Goal: Transaction & Acquisition: Book appointment/travel/reservation

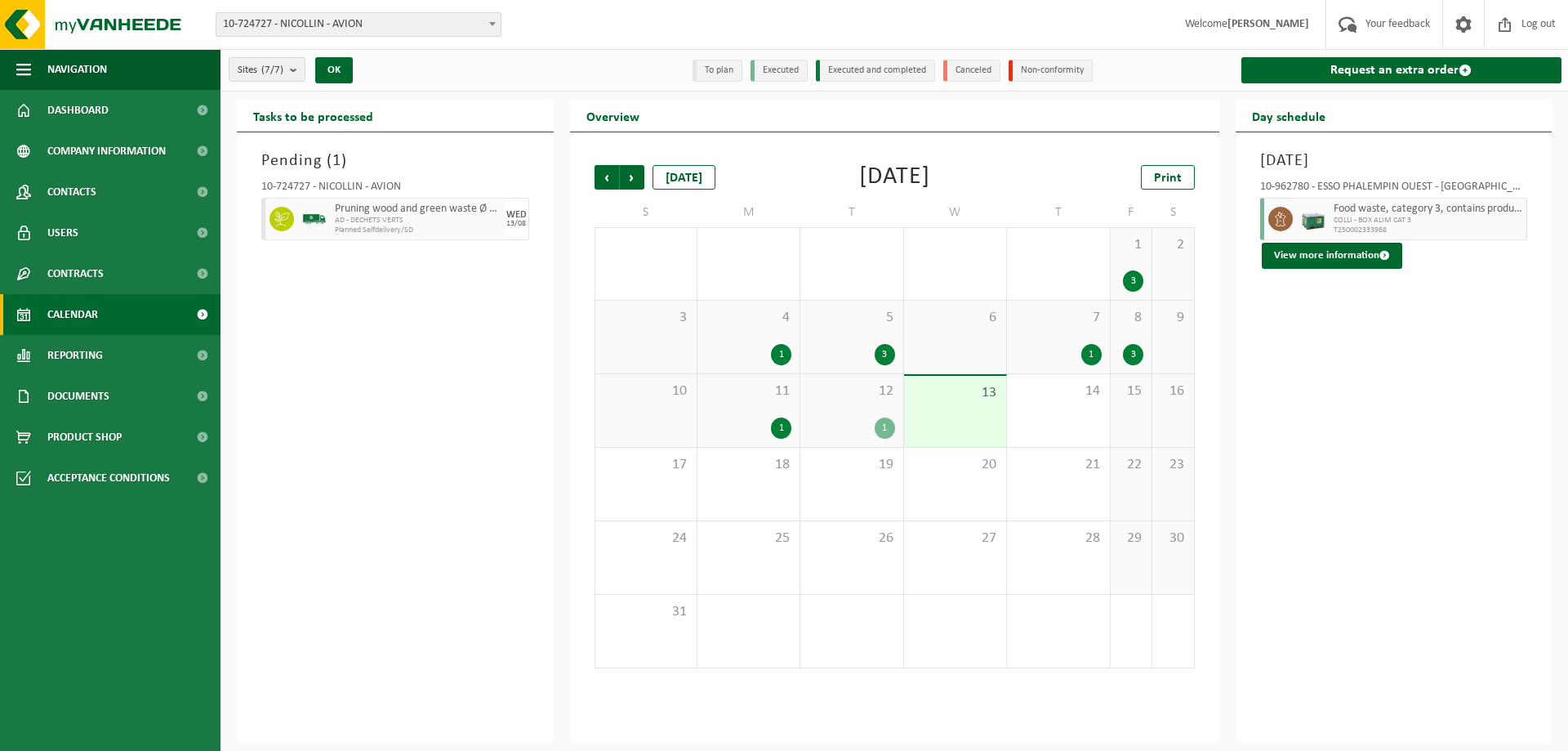
click at [988, 416] on div "13" at bounding box center [955, 410] width 103 height 71
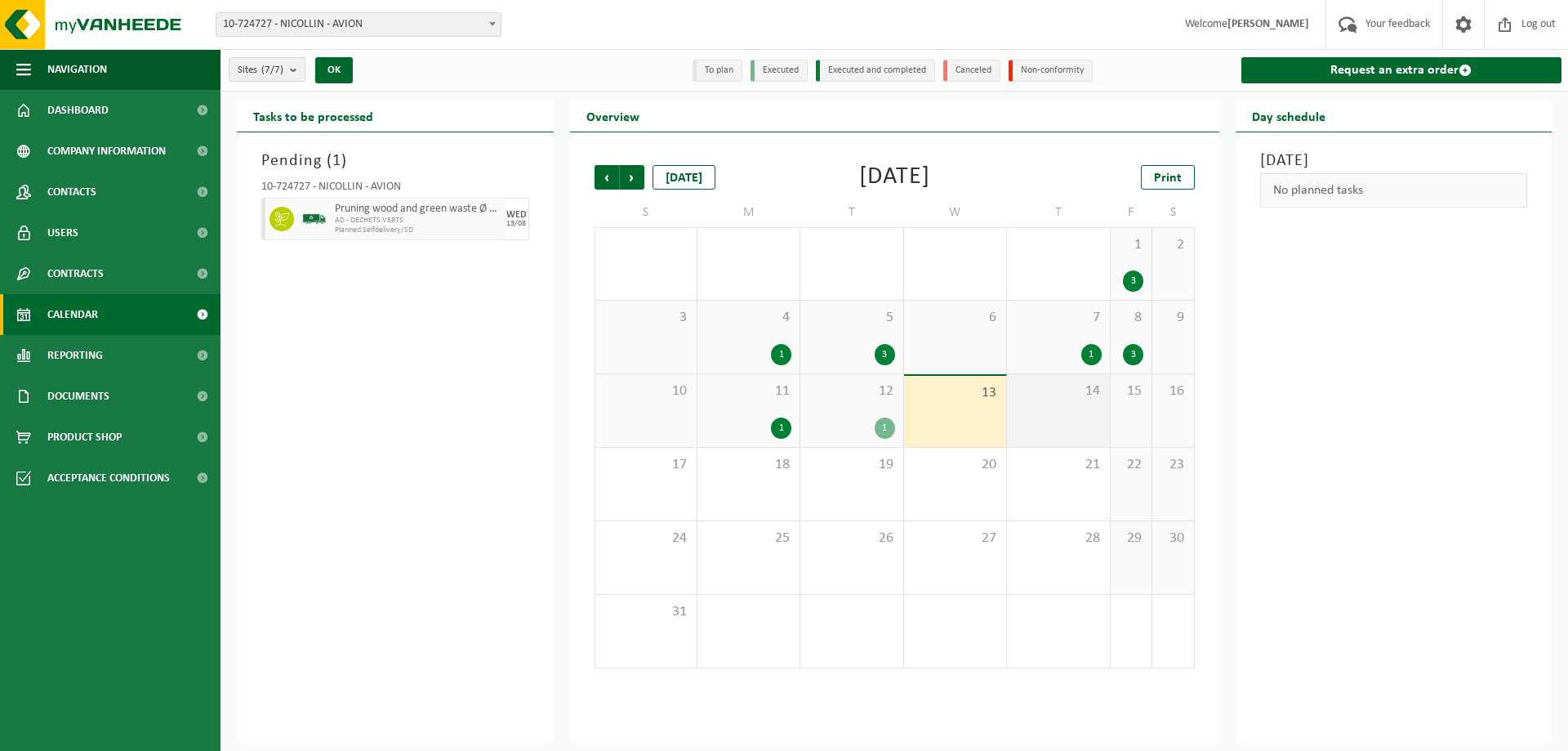
click at [1097, 423] on div "14" at bounding box center [1058, 410] width 103 height 73
click at [791, 433] on div "1" at bounding box center [749, 427] width 86 height 21
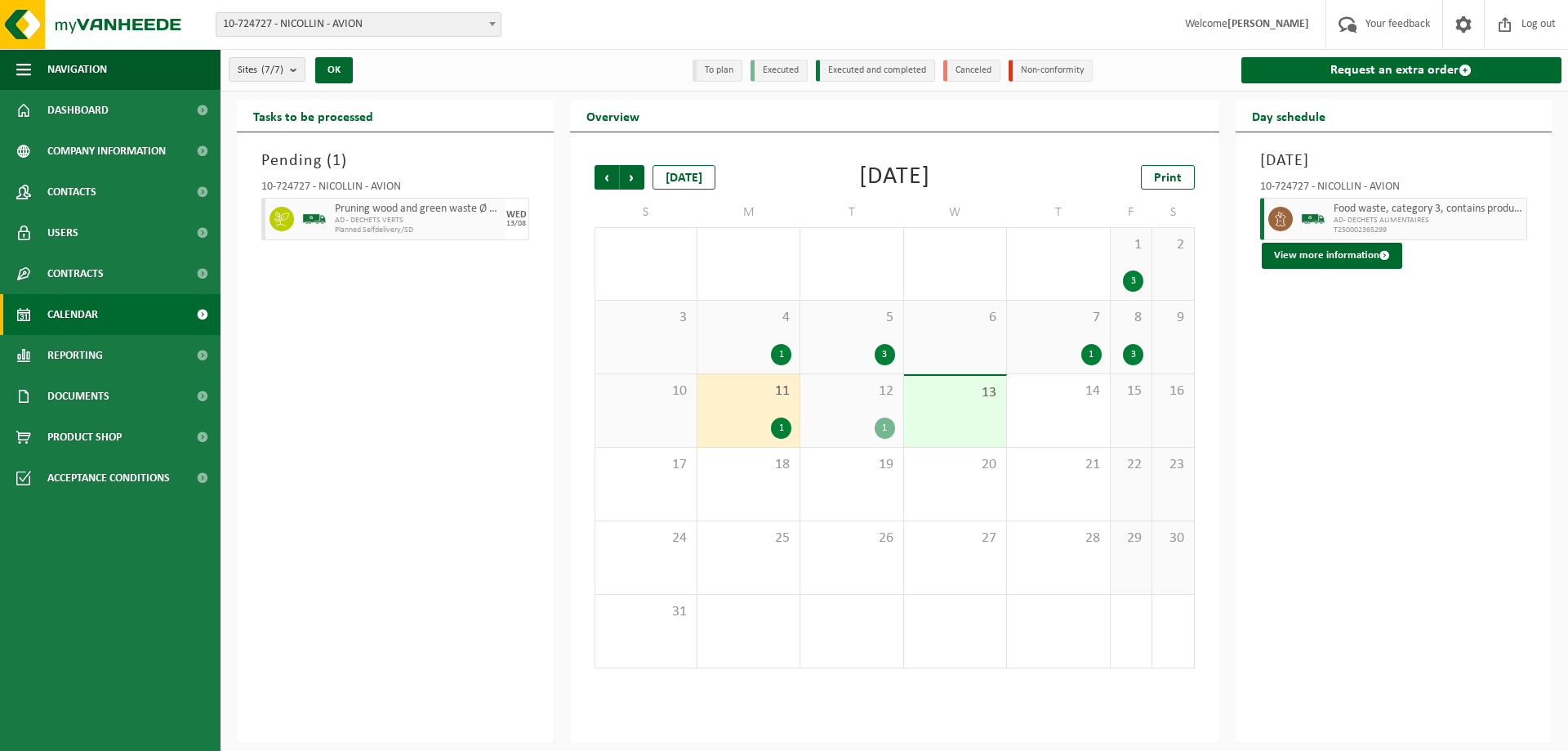
click at [817, 391] on span "12" at bounding box center [851, 391] width 86 height 18
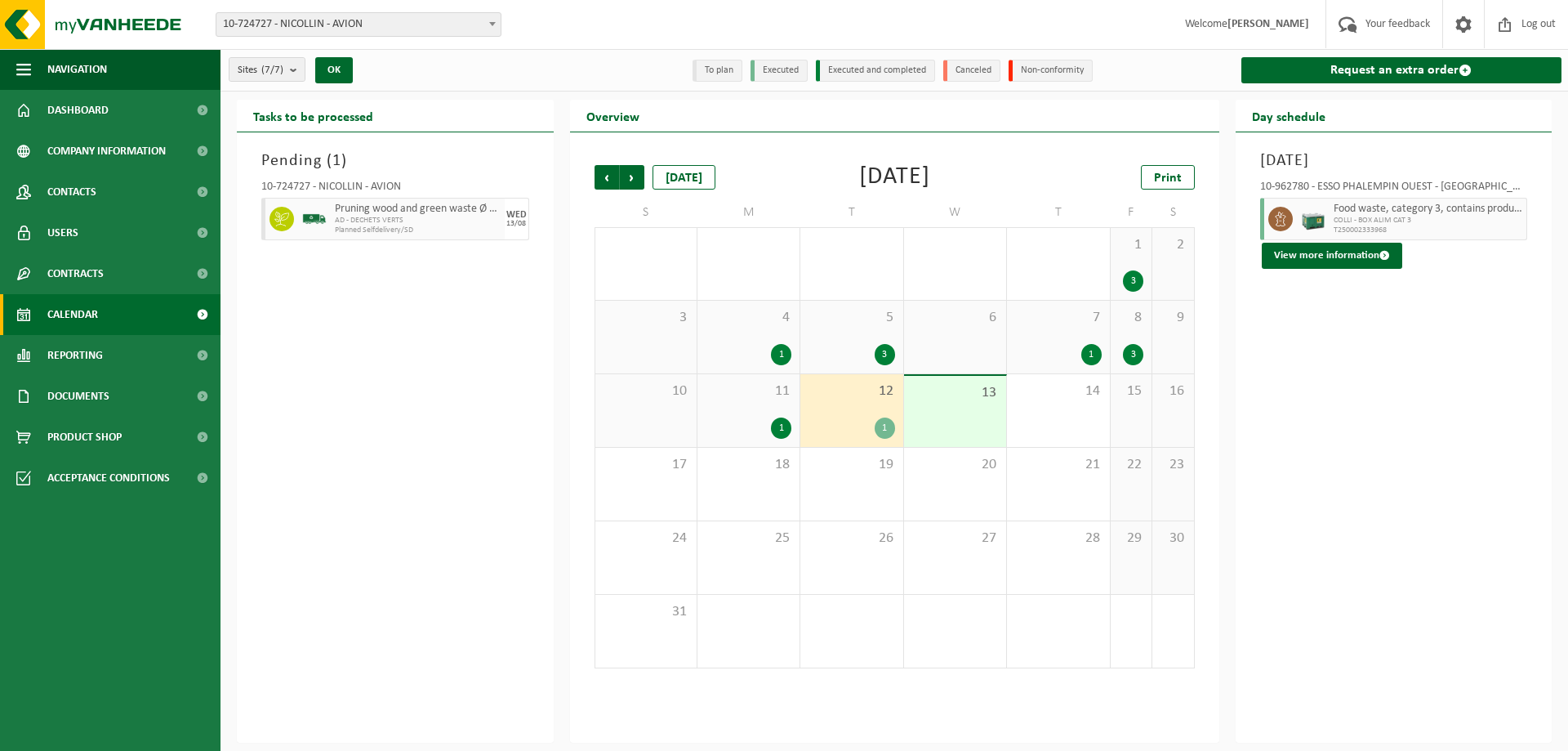
click at [389, 330] on div "Pending ( 1 ) 10-724727 - NICOLLIN - AVION Pruning wood and green waste Ø < 12 …" at bounding box center [395, 437] width 317 height 611
click at [735, 421] on div "1" at bounding box center [749, 427] width 86 height 21
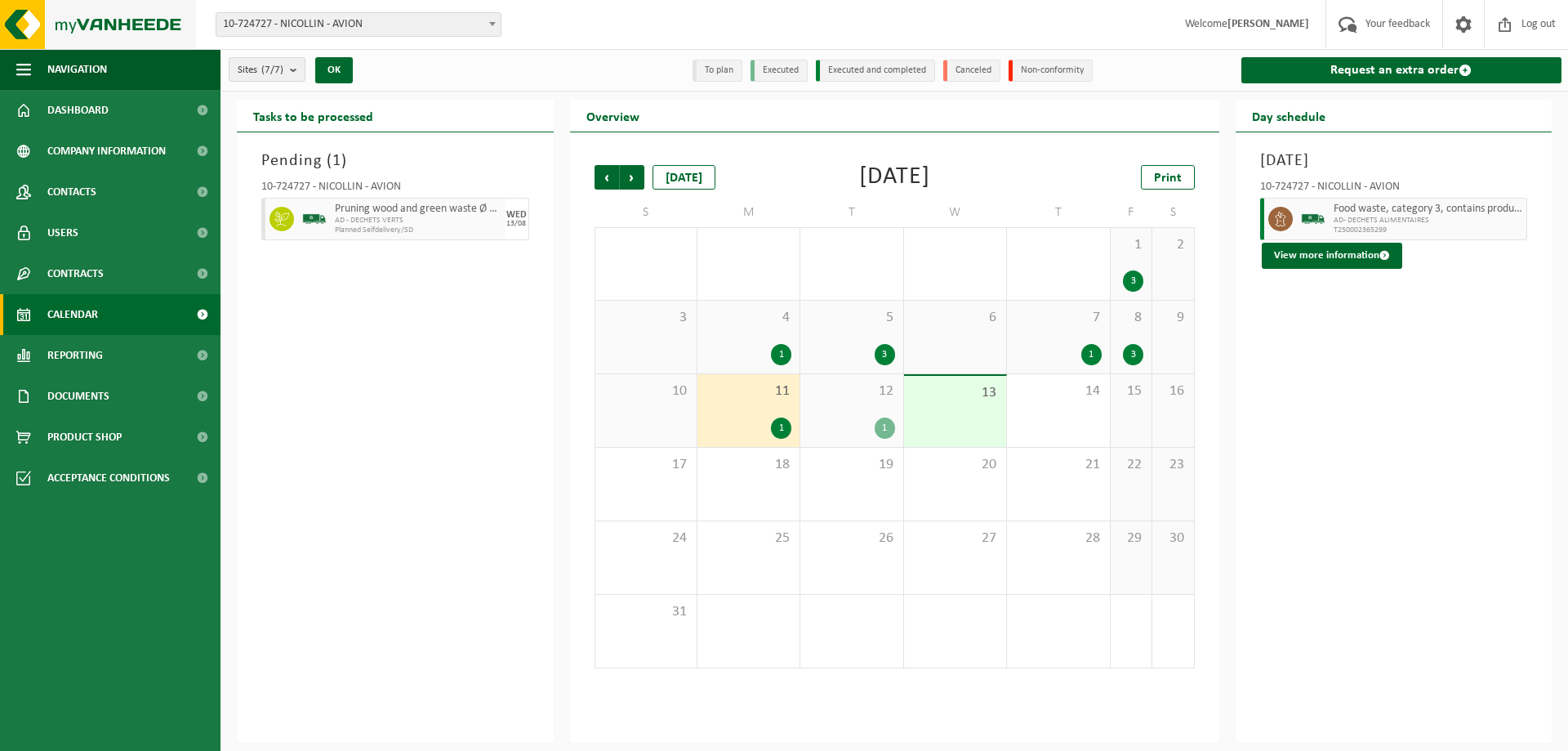
click at [113, 30] on img at bounding box center [98, 24] width 196 height 49
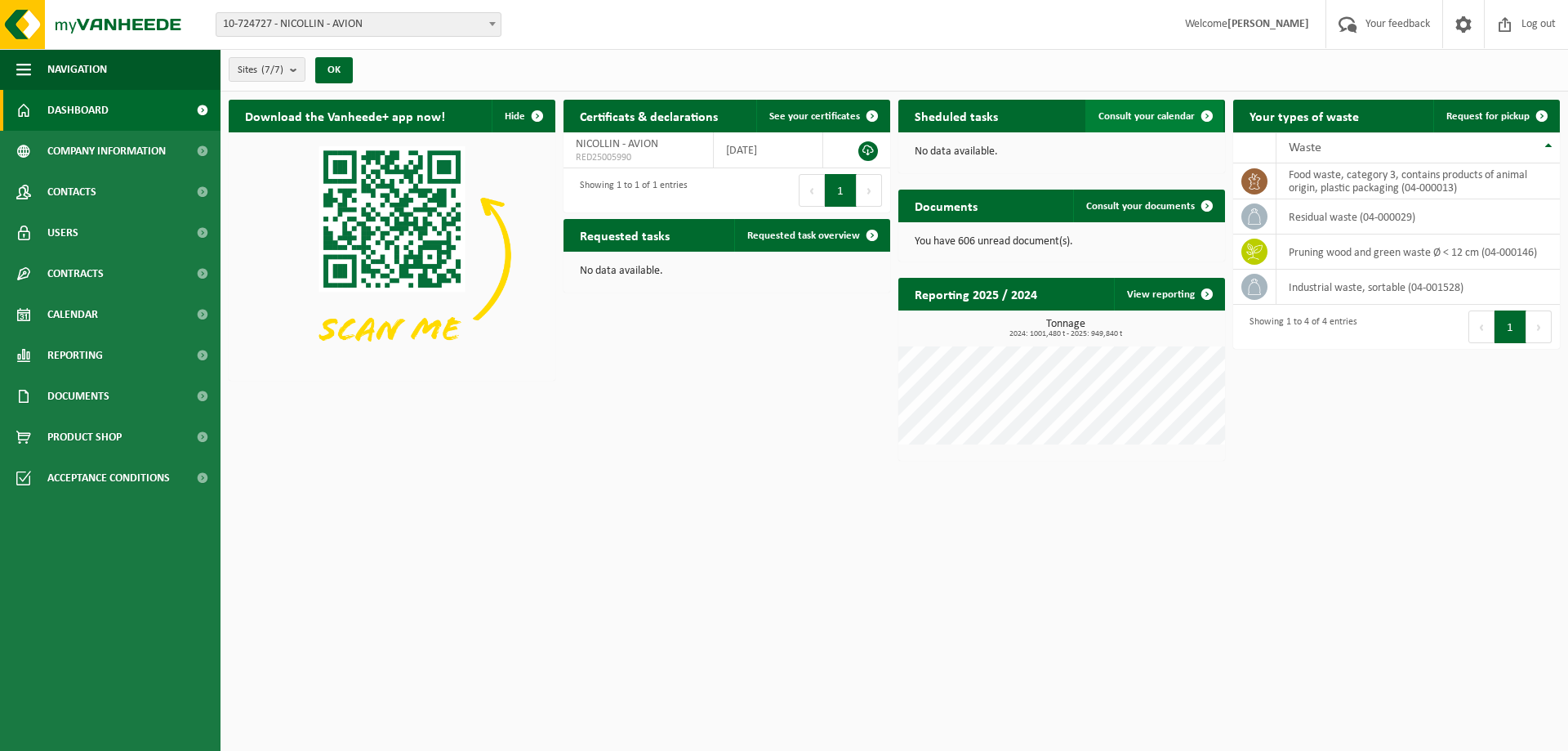
click at [1140, 119] on span "Consult your calendar" at bounding box center [1147, 117] width 97 height 11
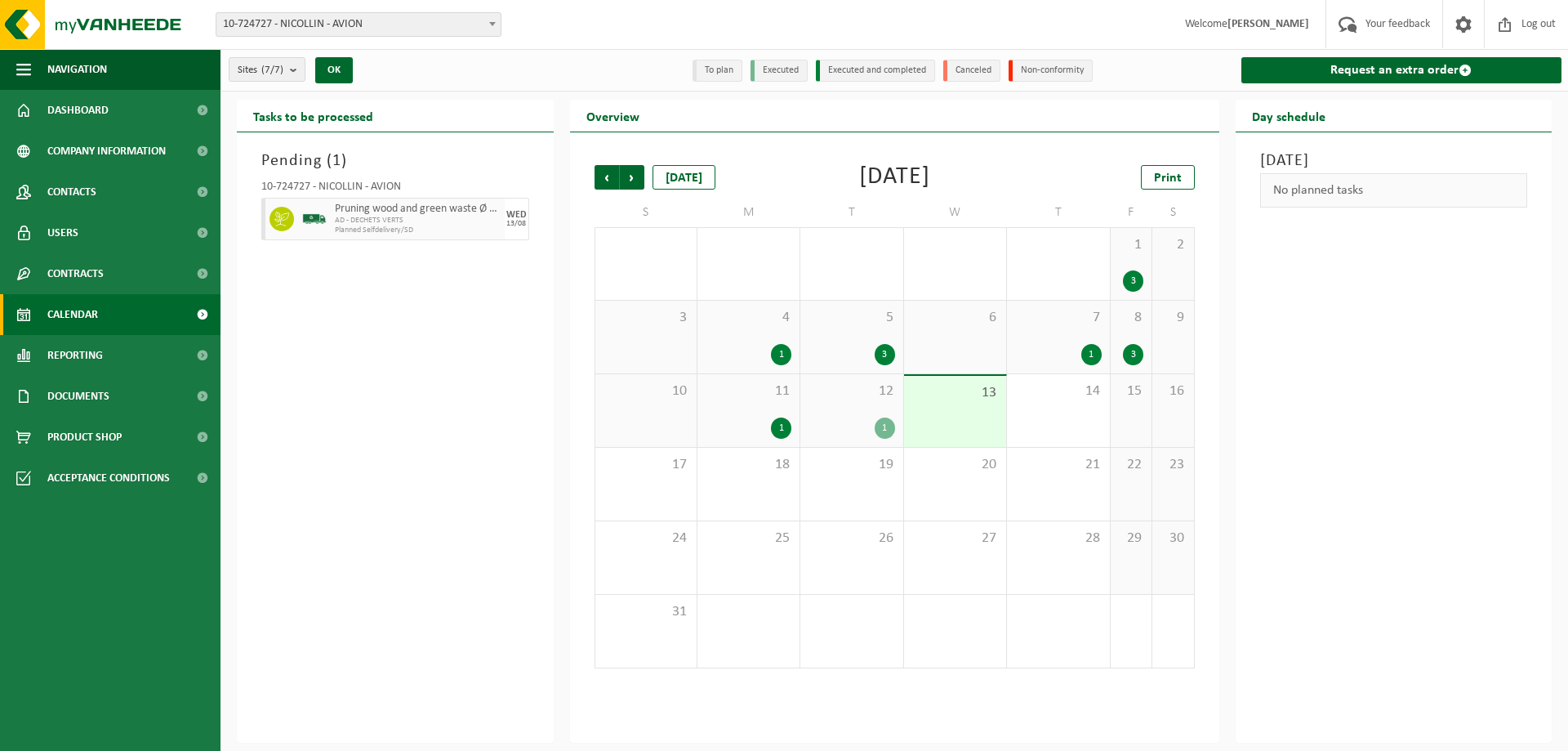
click at [969, 408] on div "13" at bounding box center [955, 410] width 103 height 71
click at [1080, 407] on div "14" at bounding box center [1058, 410] width 103 height 73
click at [1041, 419] on div "14" at bounding box center [1058, 410] width 103 height 73
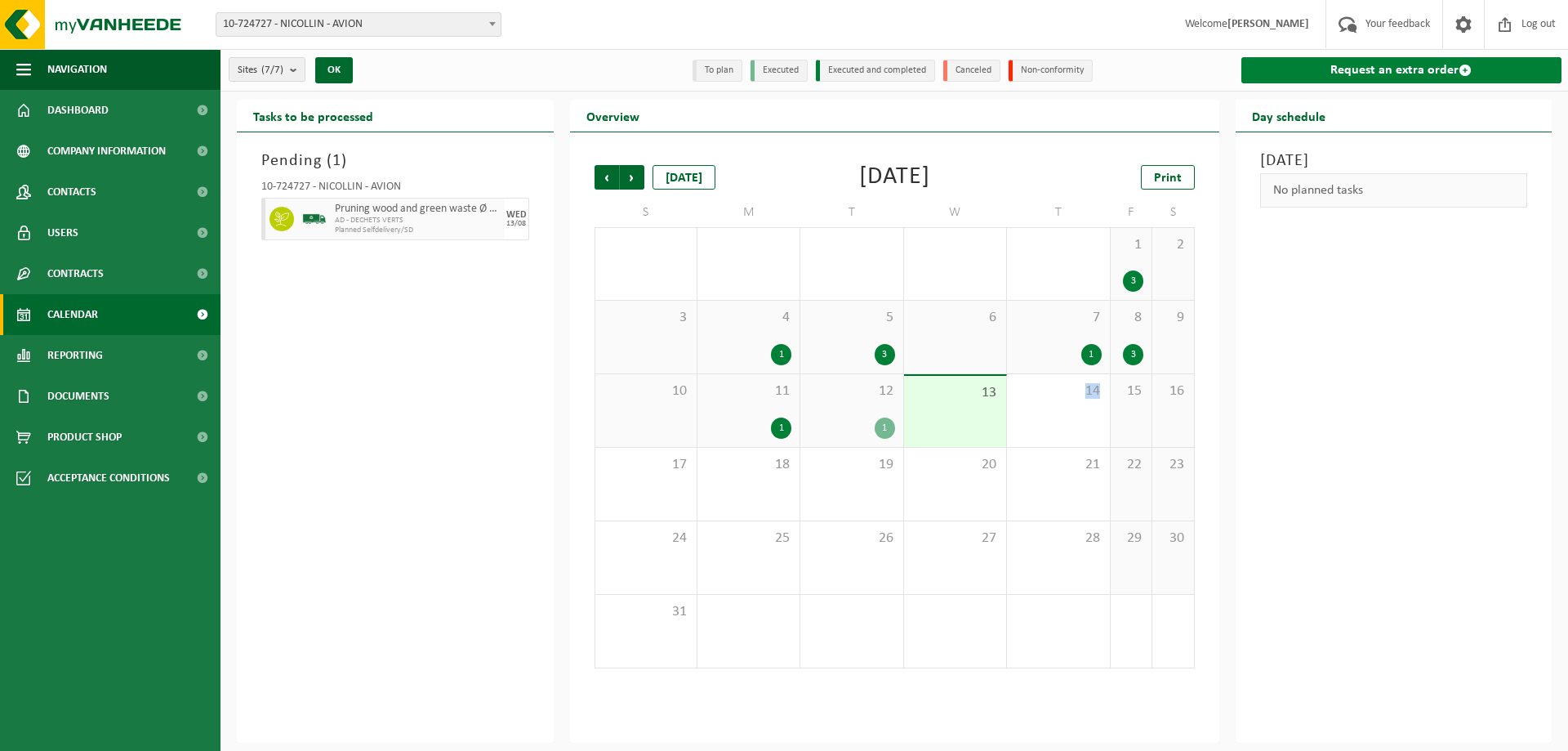
click at [1472, 76] on link "Request an extra order" at bounding box center [1402, 70] width 321 height 26
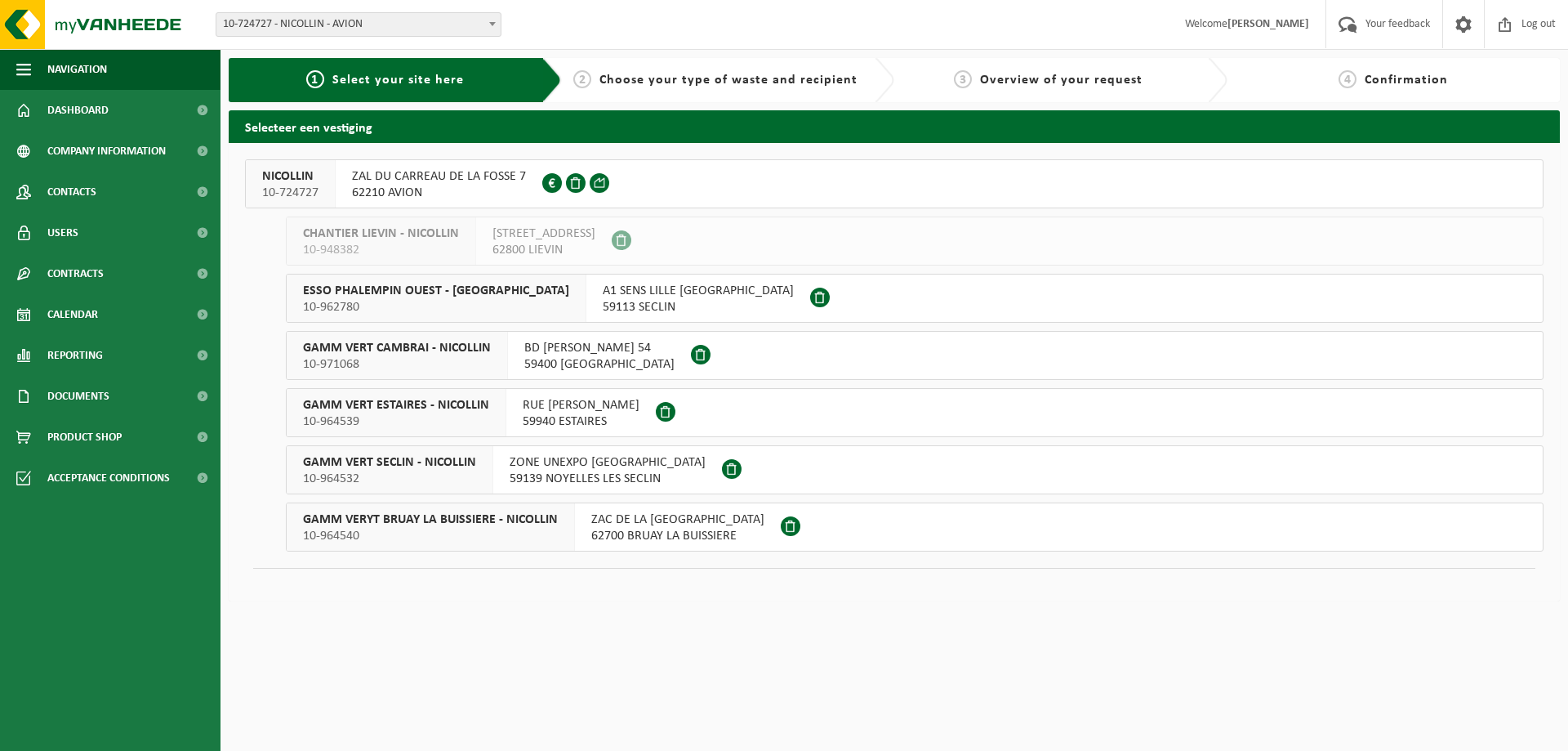
click at [539, 188] on div "ZAL DU CARREAU DE LA FOSSE 7 62210 AVION FR 41 775644149" at bounding box center [439, 184] width 207 height 48
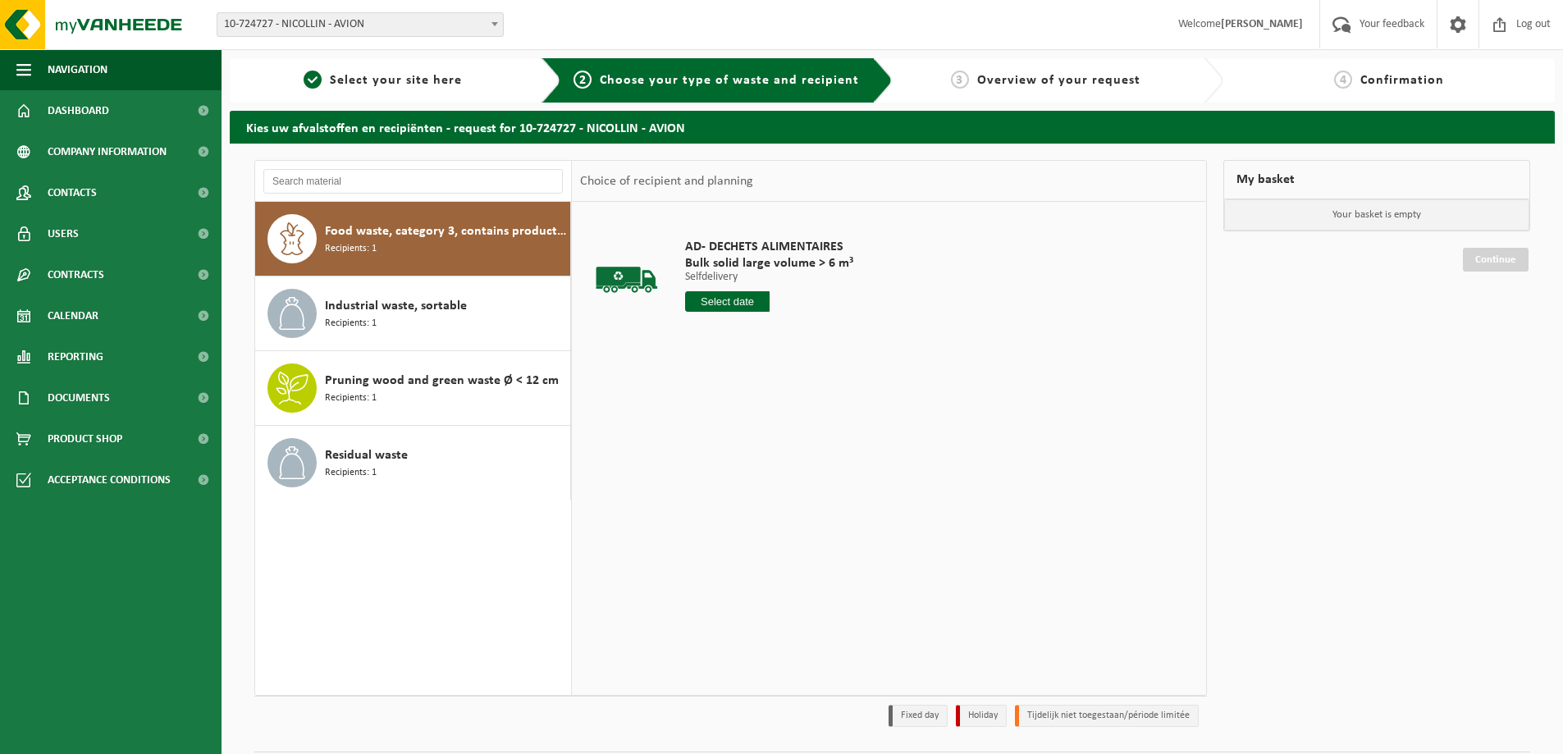
click at [757, 302] on input "text" at bounding box center [727, 301] width 85 height 21
click at [790, 441] on div "14" at bounding box center [787, 447] width 29 height 26
type input "From [DATE]"
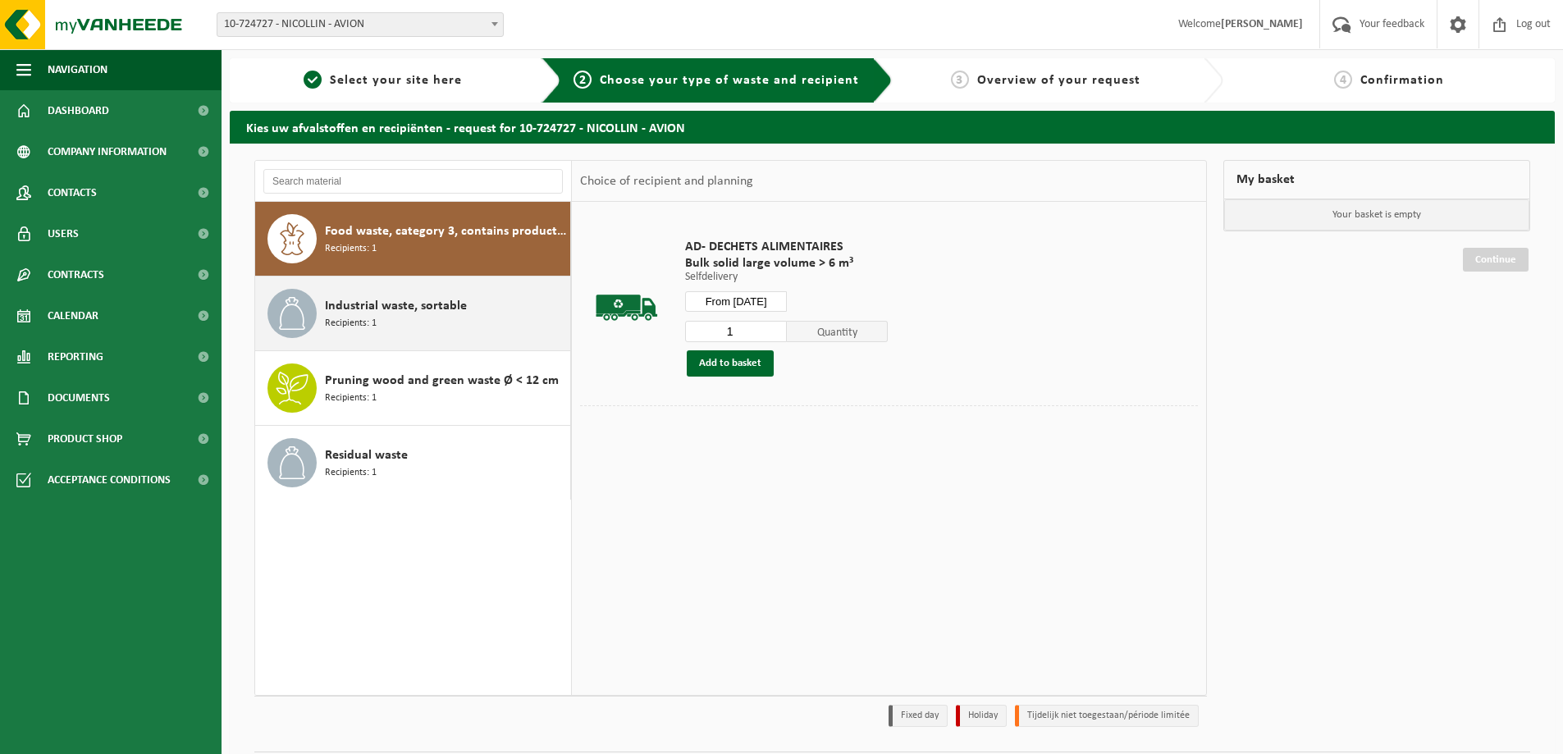
click at [440, 289] on div "Industrial waste, sortable Recipients: 1" at bounding box center [445, 313] width 241 height 49
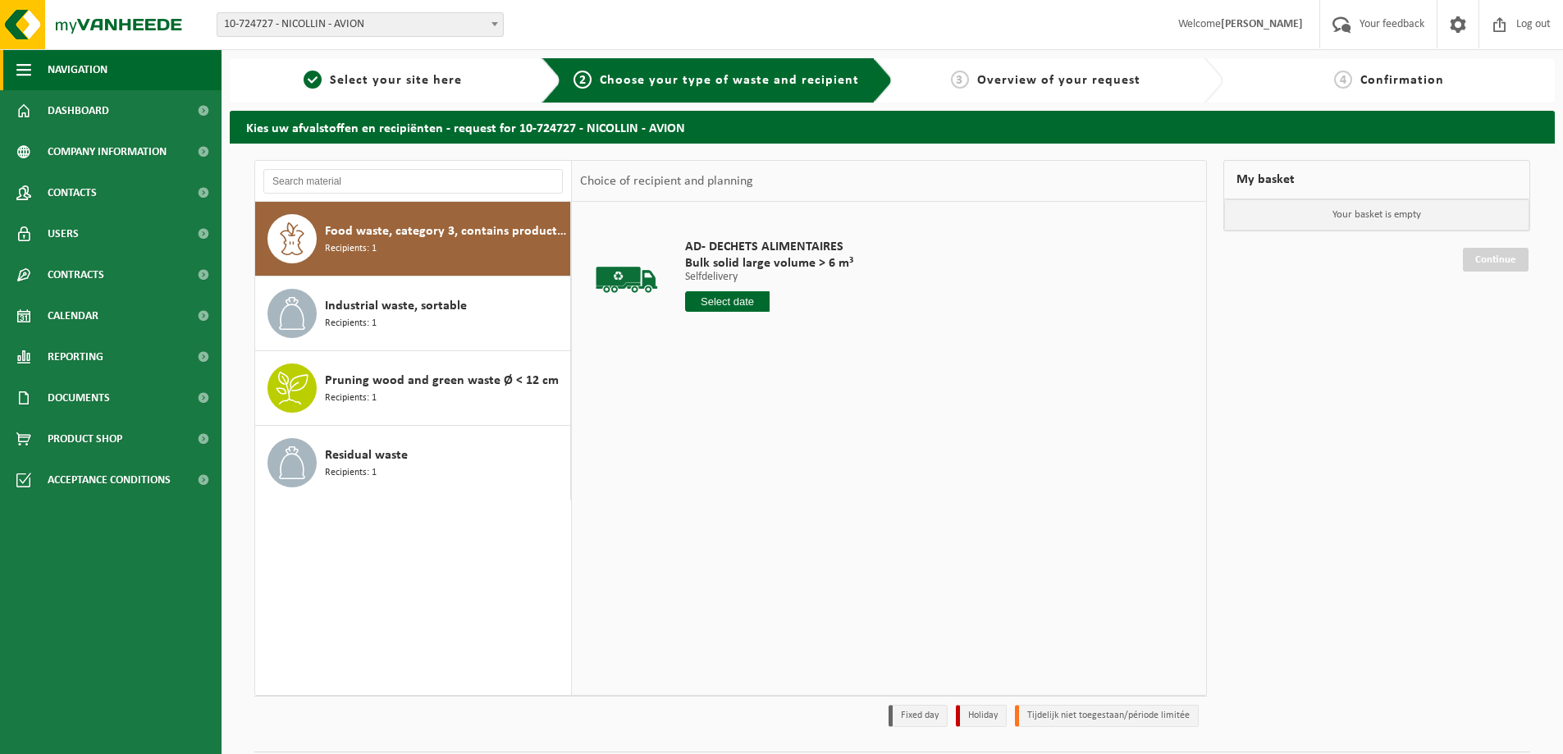
click at [43, 74] on button "Navigation" at bounding box center [111, 69] width 222 height 41
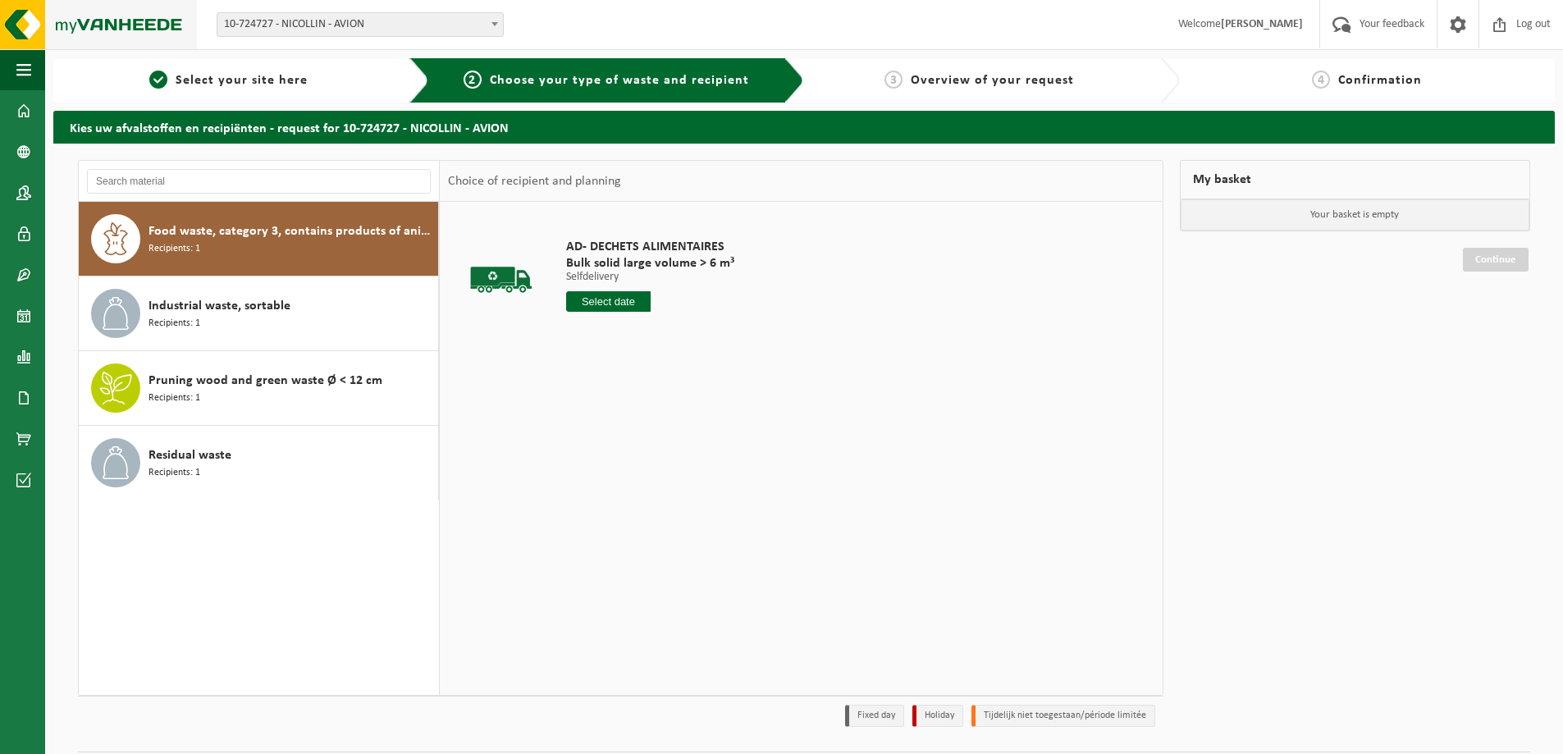
drag, startPoint x: 103, startPoint y: 47, endPoint x: 112, endPoint y: 40, distance: 11.8
click at [103, 46] on img at bounding box center [98, 24] width 197 height 49
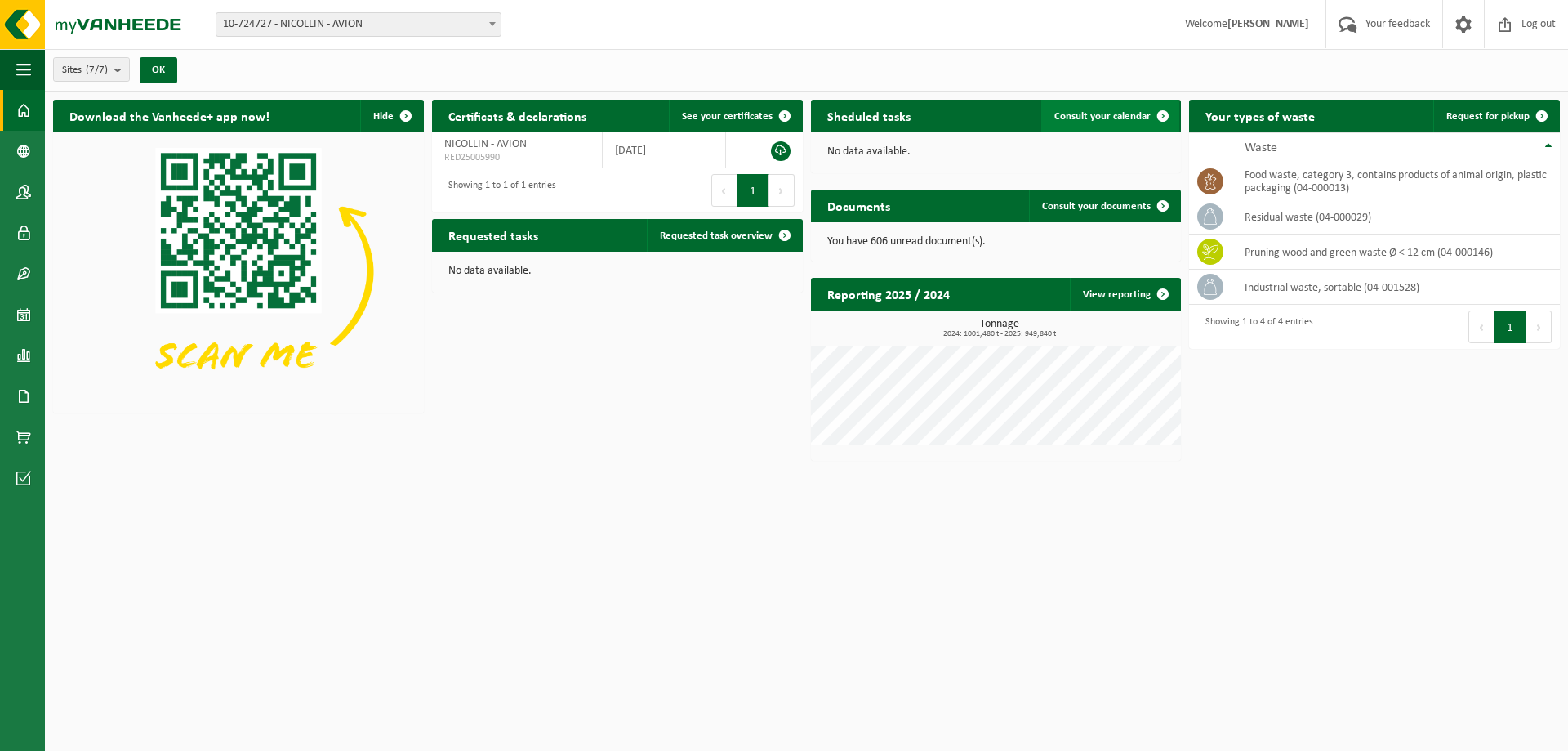
click at [1090, 106] on link "Consult your calendar" at bounding box center [1110, 116] width 138 height 33
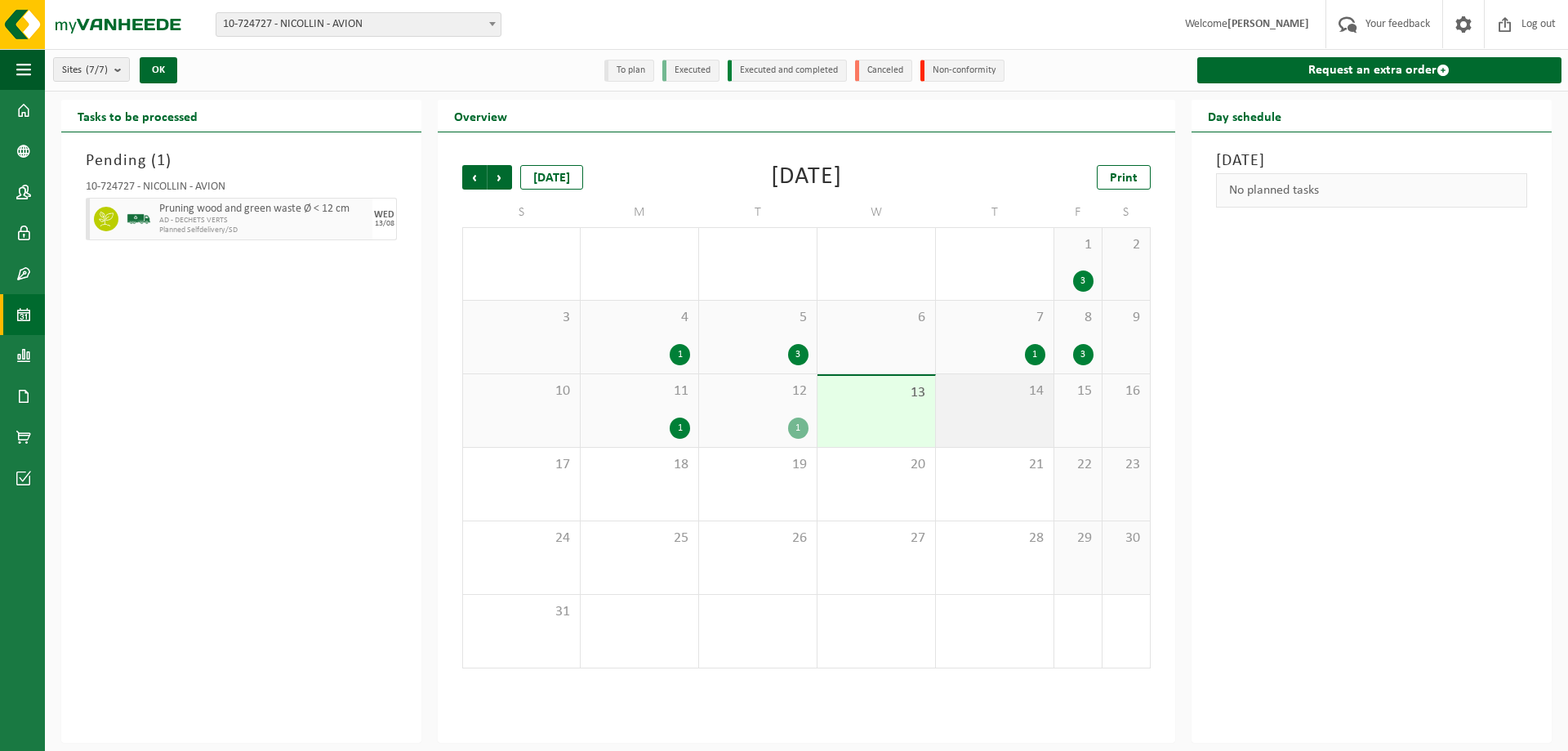
click at [977, 396] on span "14" at bounding box center [996, 391] width 102 height 18
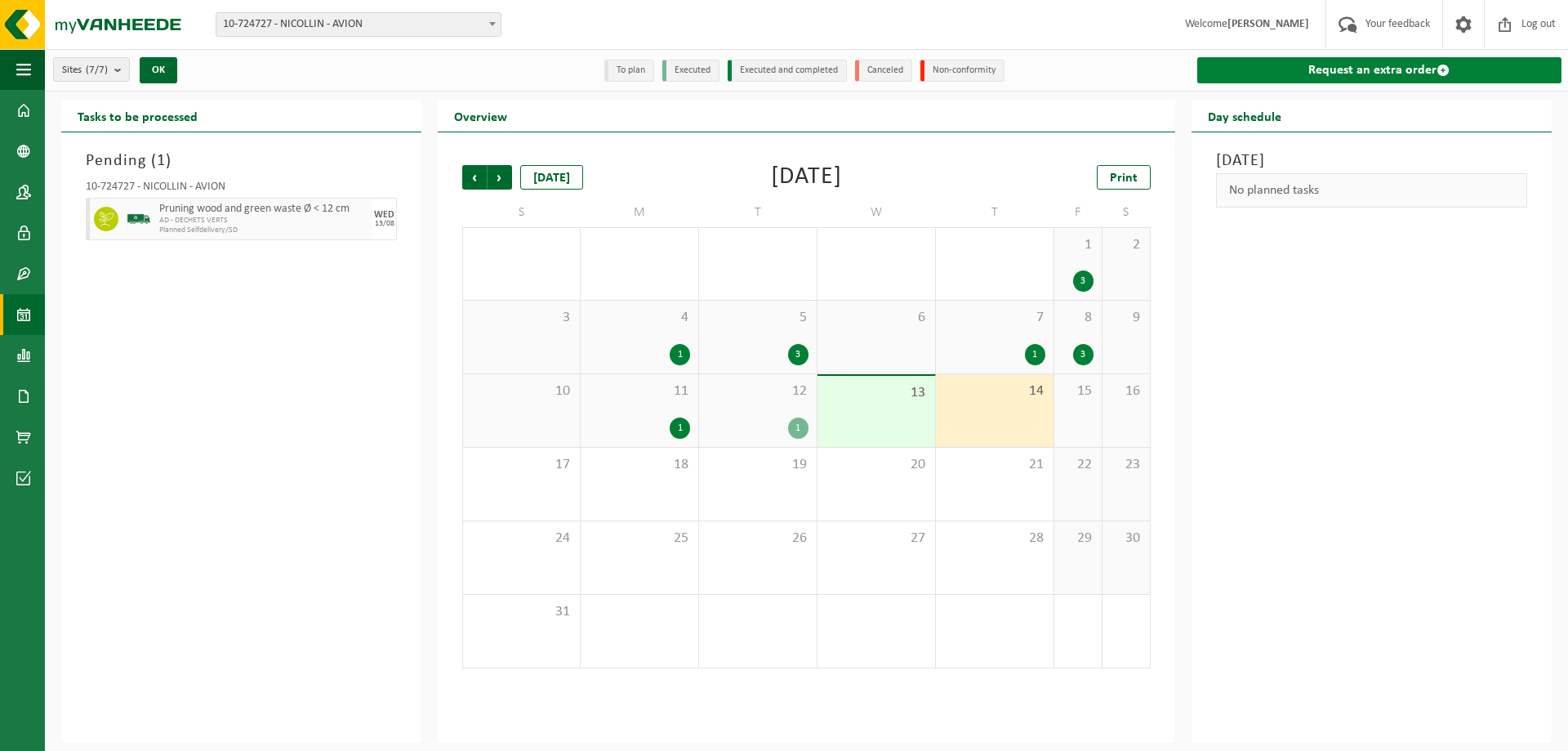
click at [1298, 72] on link "Request an extra order" at bounding box center [1380, 70] width 364 height 26
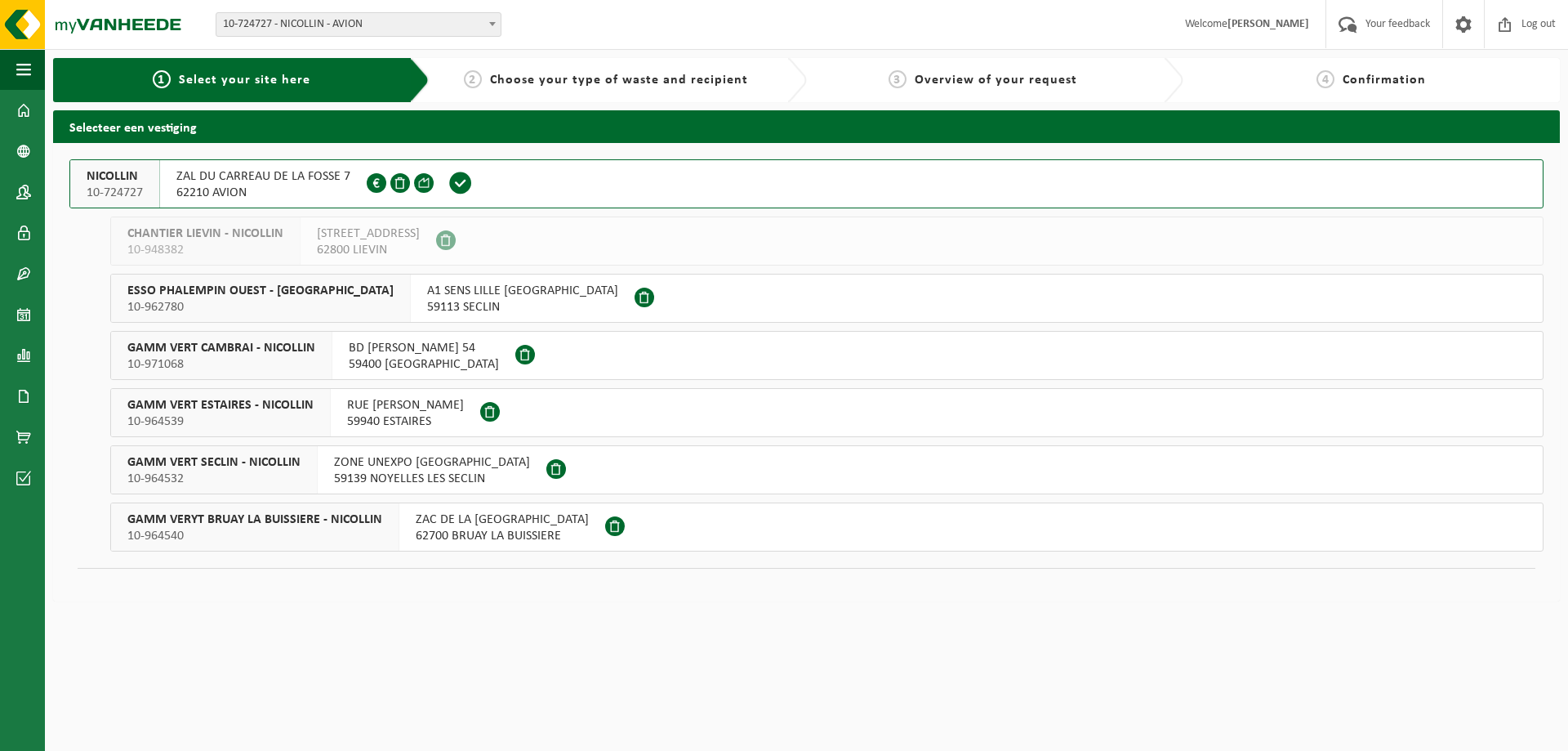
click at [292, 185] on span "62210 AVION" at bounding box center [263, 192] width 174 height 16
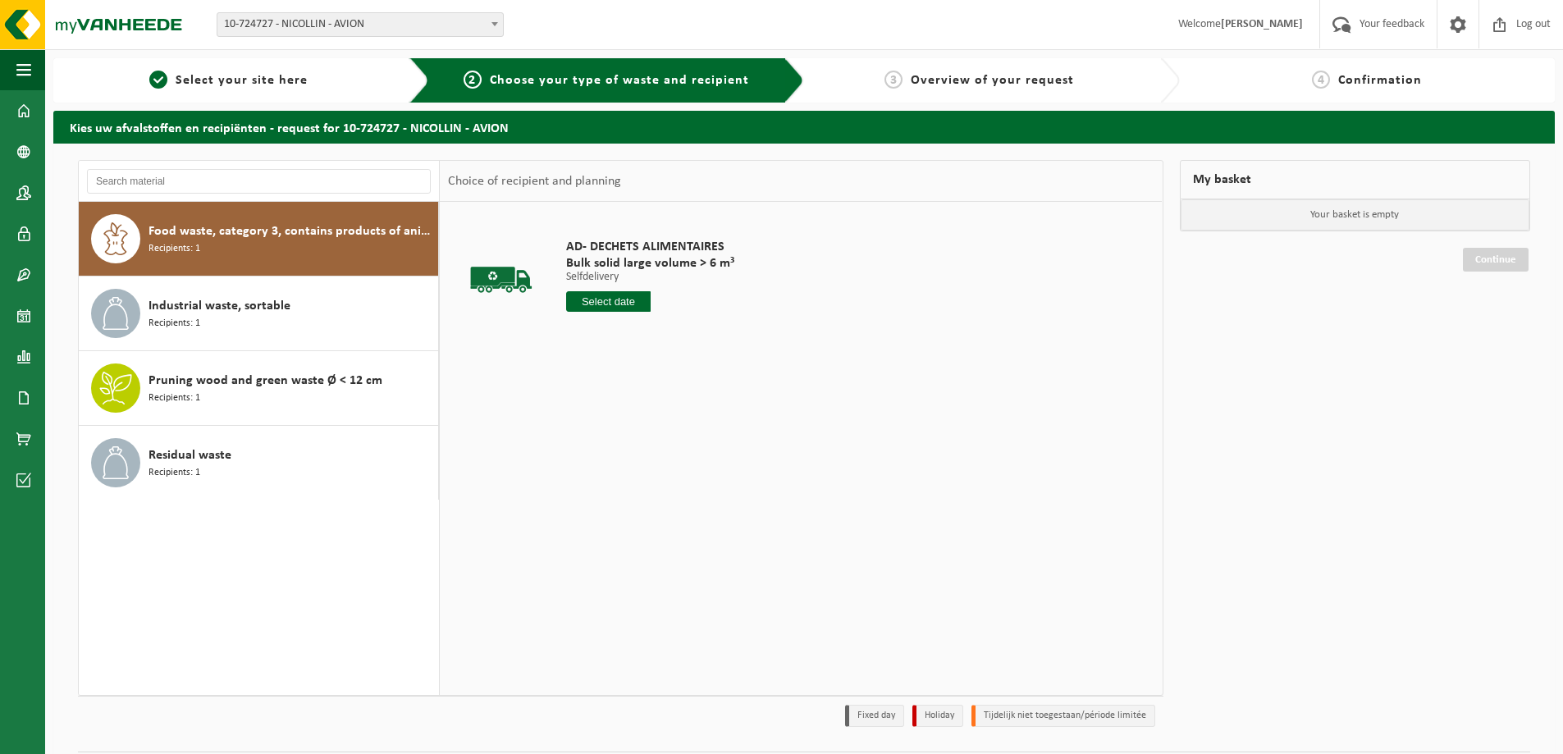
click at [597, 297] on input "text" at bounding box center [608, 301] width 85 height 21
click at [656, 450] on div "14" at bounding box center [668, 447] width 29 height 26
type input "From [DATE]"
click at [631, 377] on div "AD- DECHETS ALIMENTAIRES Bulk solid large volume > 6 m³ Selfdelivery Selfdelive…" at bounding box center [667, 307] width 219 height 171
click at [633, 358] on button "Add to basket" at bounding box center [611, 363] width 87 height 26
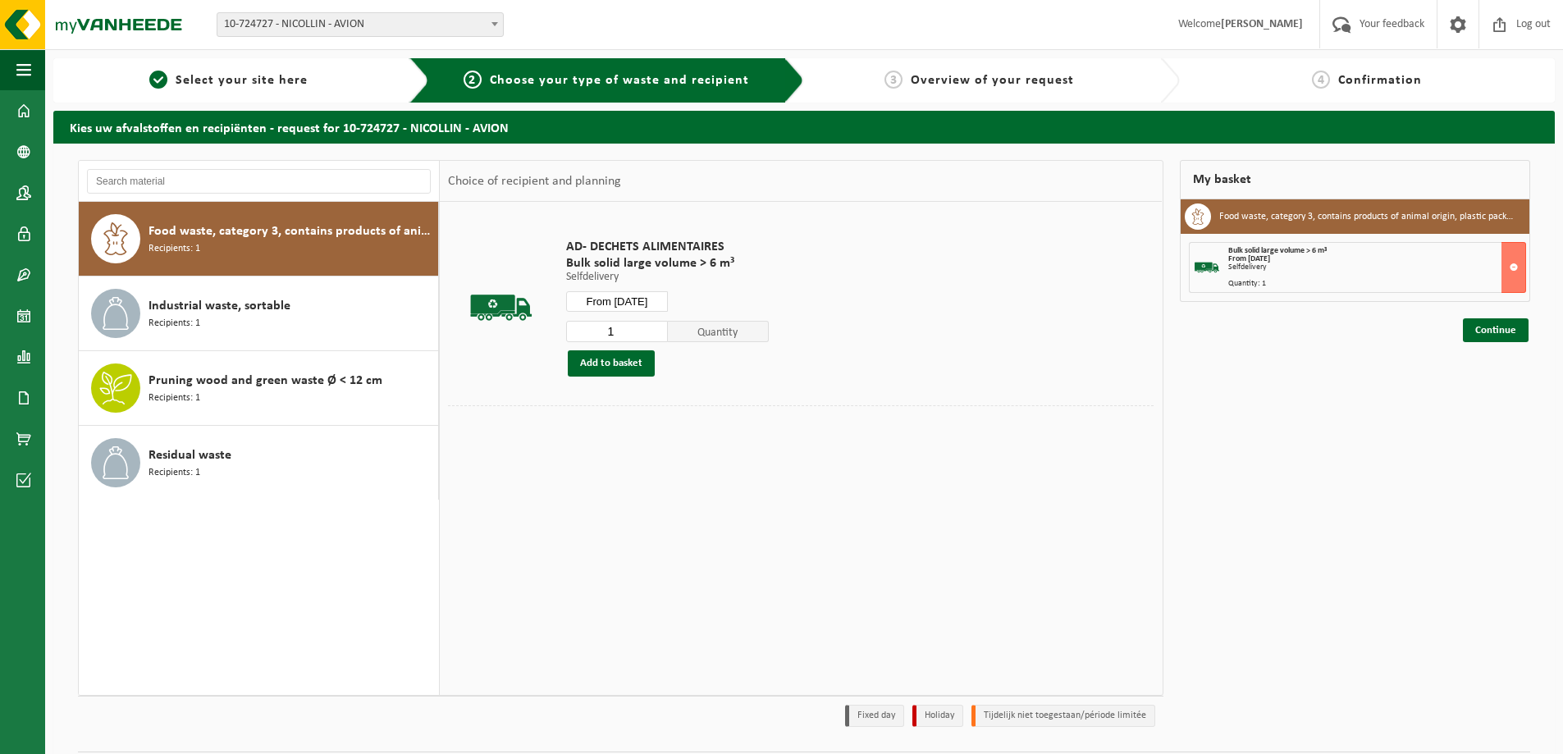
click at [633, 308] on input "From [DATE]" at bounding box center [617, 301] width 102 height 21
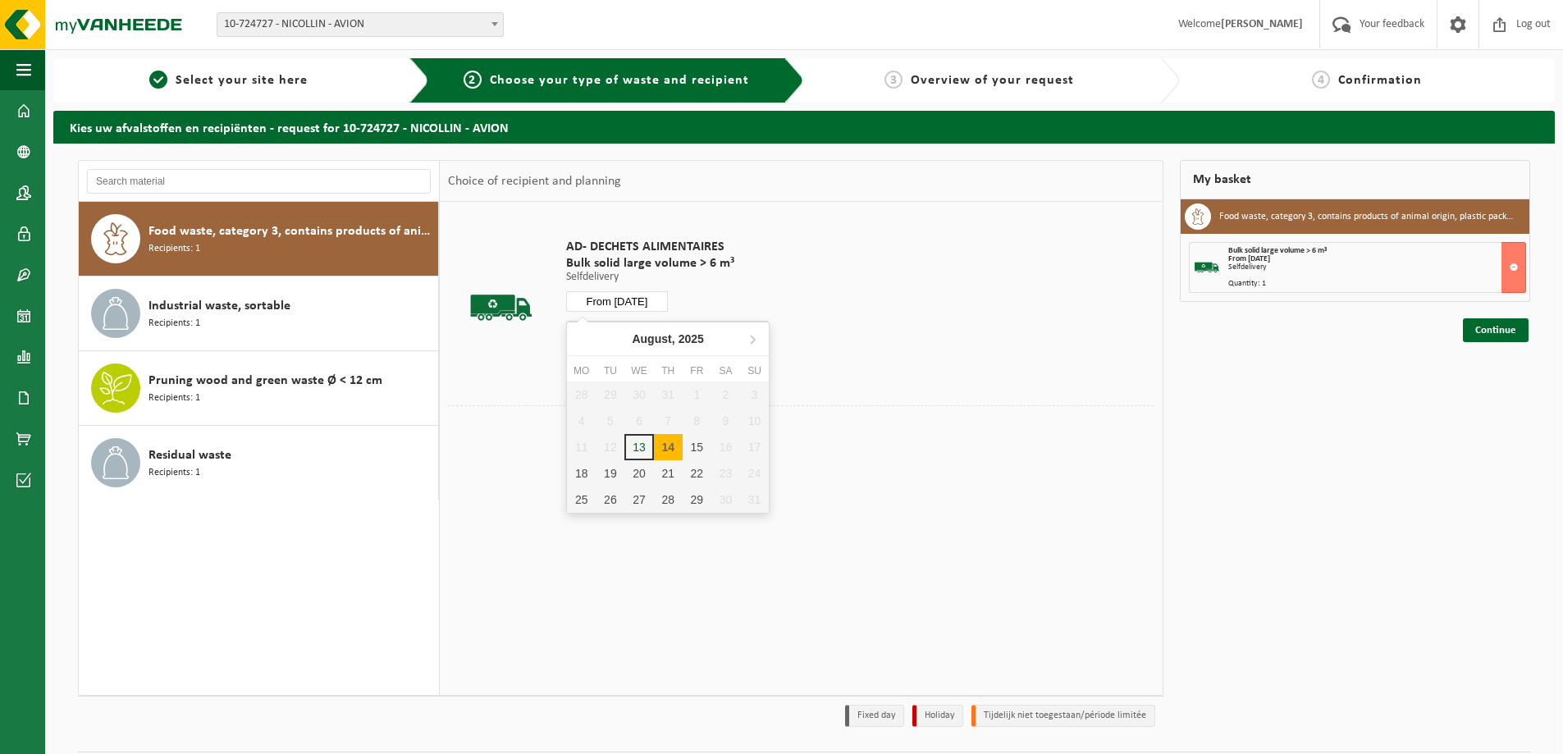
click at [633, 308] on input "From [DATE]" at bounding box center [617, 301] width 102 height 21
click at [1122, 238] on td "AD- DECHETS ALIMENTAIRES Bulk solid large volume > 6 m³ Selfdelivery Selfdelive…" at bounding box center [854, 307] width 600 height 195
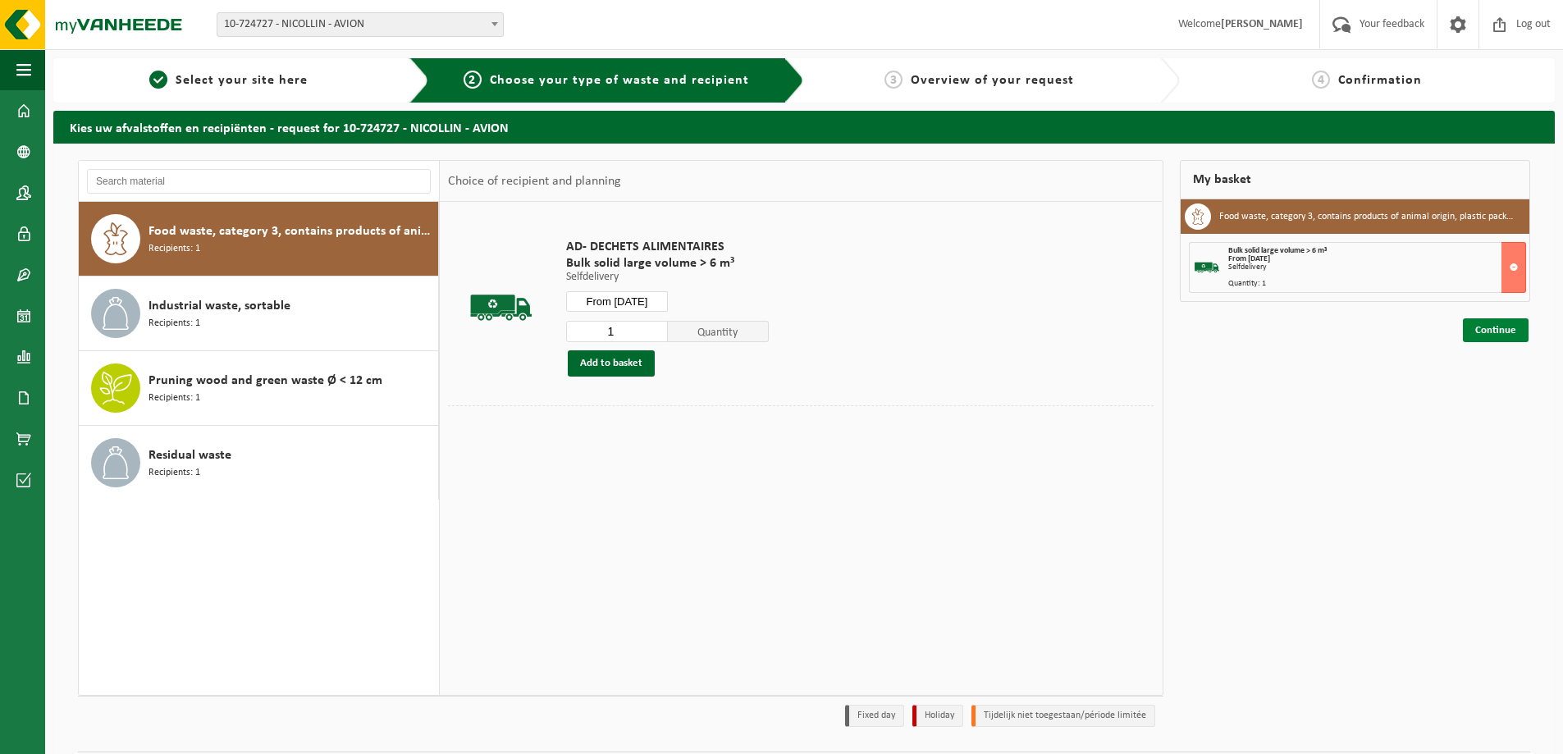
click at [1477, 339] on link "Continue" at bounding box center [1496, 330] width 66 height 24
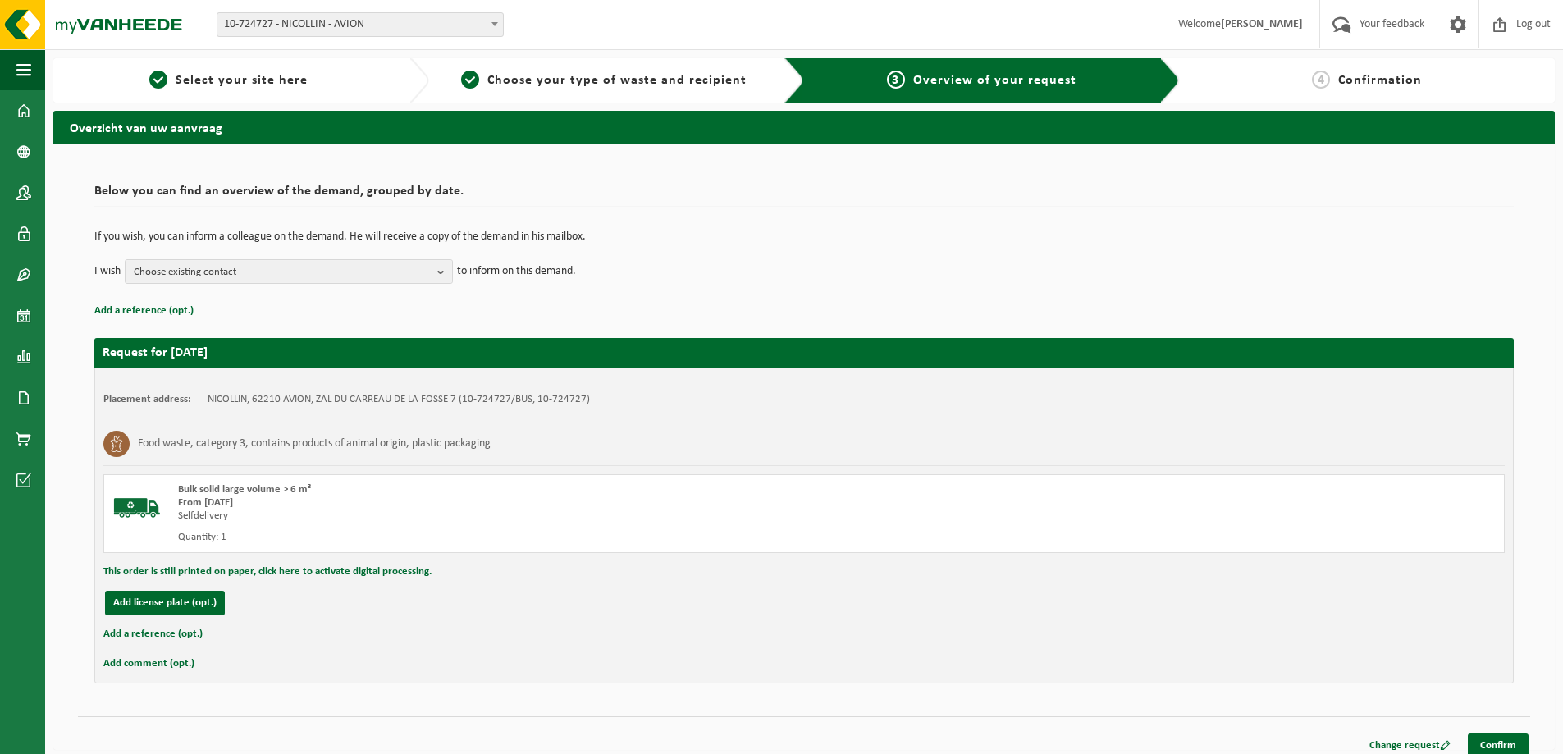
scroll to position [12, 0]
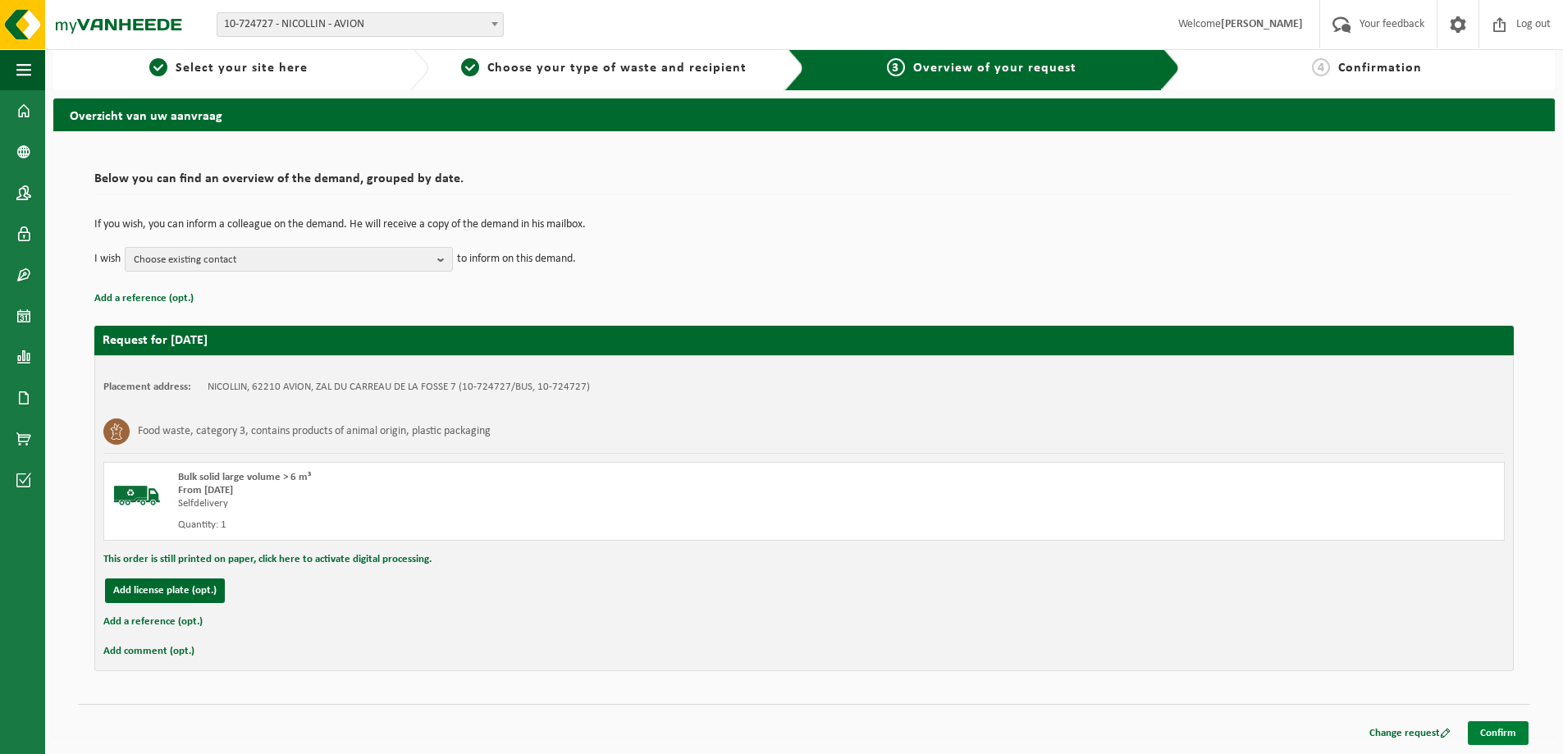
click at [1519, 724] on link "Confirm" at bounding box center [1498, 733] width 61 height 24
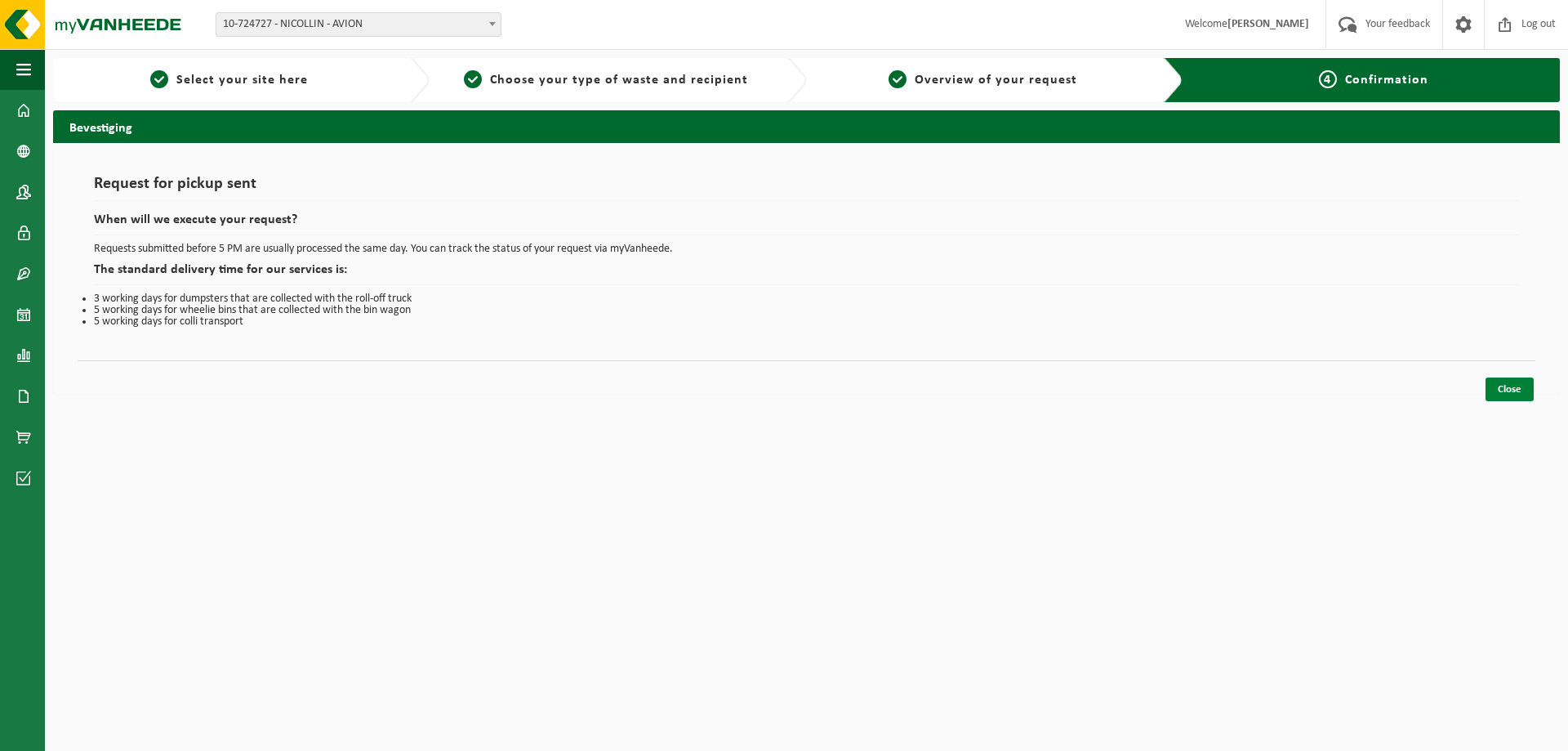
click at [1502, 383] on link "Close" at bounding box center [1509, 389] width 48 height 24
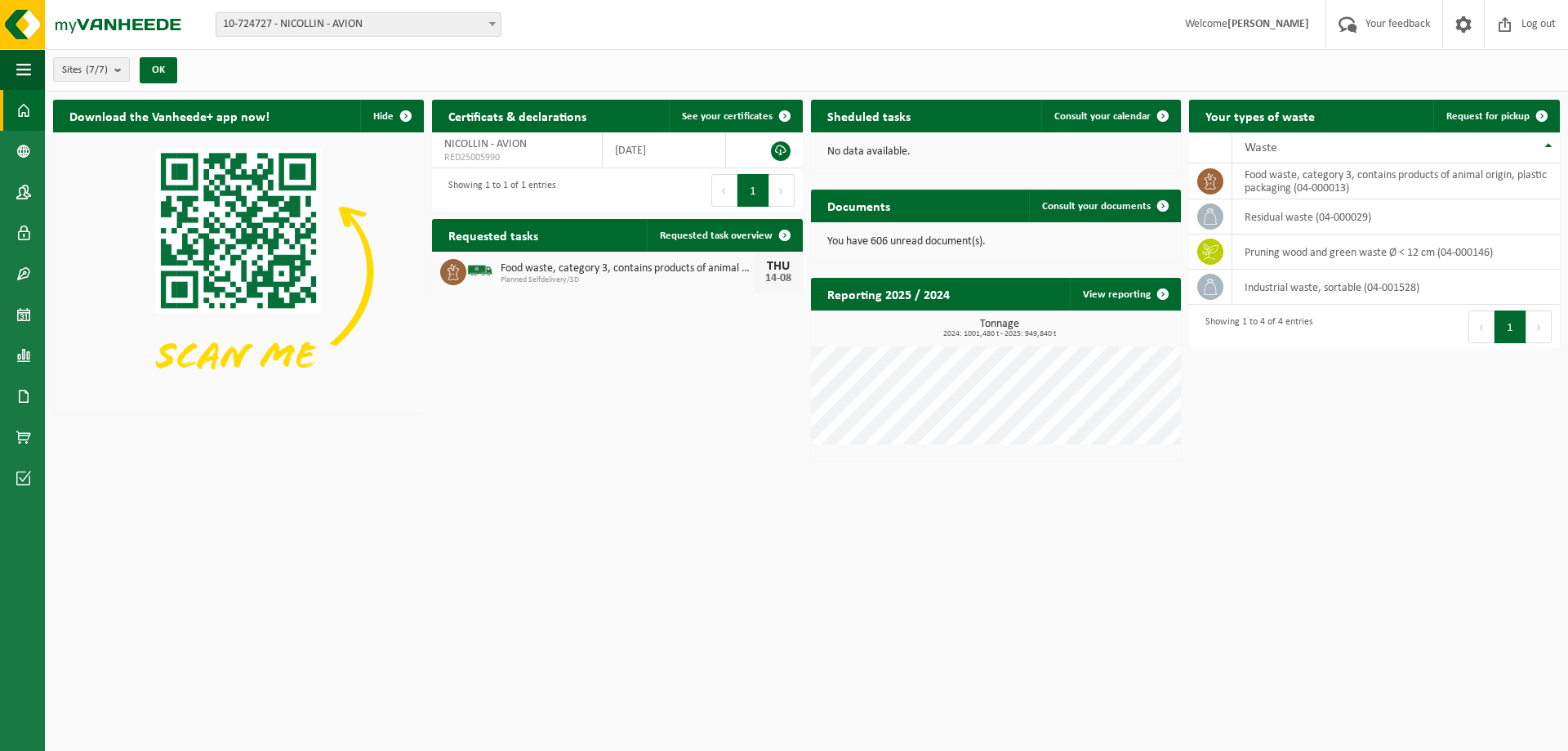
click at [576, 268] on span "Food waste, category 3, contains products of animal origin, plastic packaging" at bounding box center [627, 268] width 253 height 13
click at [736, 245] on link "Requested task overview" at bounding box center [724, 235] width 154 height 33
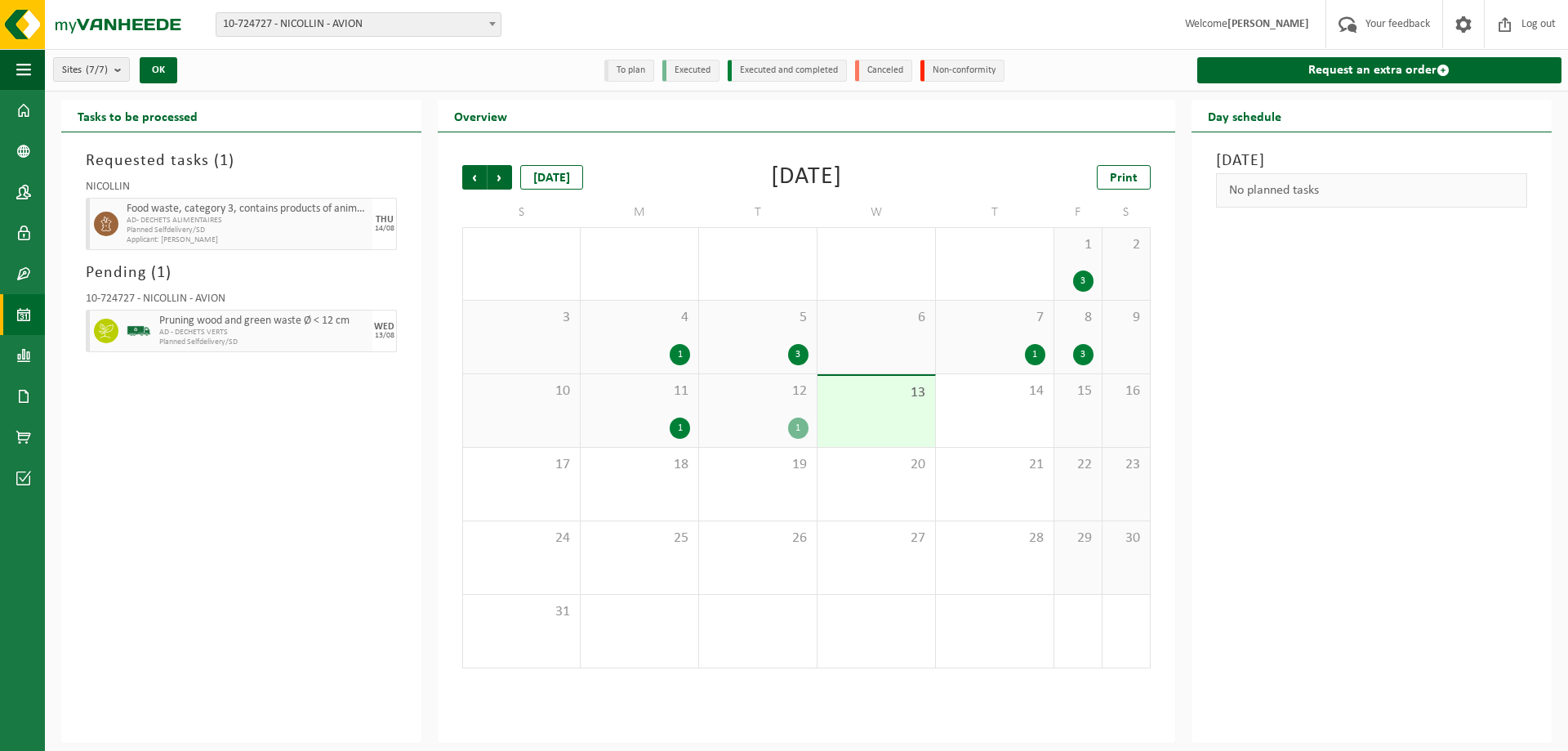
click at [207, 248] on div "Food waste, category 3, contains products of animal origin, plastic packaging A…" at bounding box center [247, 224] width 250 height 53
click at [212, 235] on span "Applicant: JOSEPHINE CEGLARSKI" at bounding box center [247, 240] width 242 height 10
click at [228, 223] on span "AD- DECHETS ALIMENTAIRES" at bounding box center [247, 221] width 242 height 10
click at [180, 160] on h3 "Requested tasks ( 1 )" at bounding box center [241, 160] width 312 height 25
click at [690, 395] on span "11" at bounding box center [640, 391] width 102 height 18
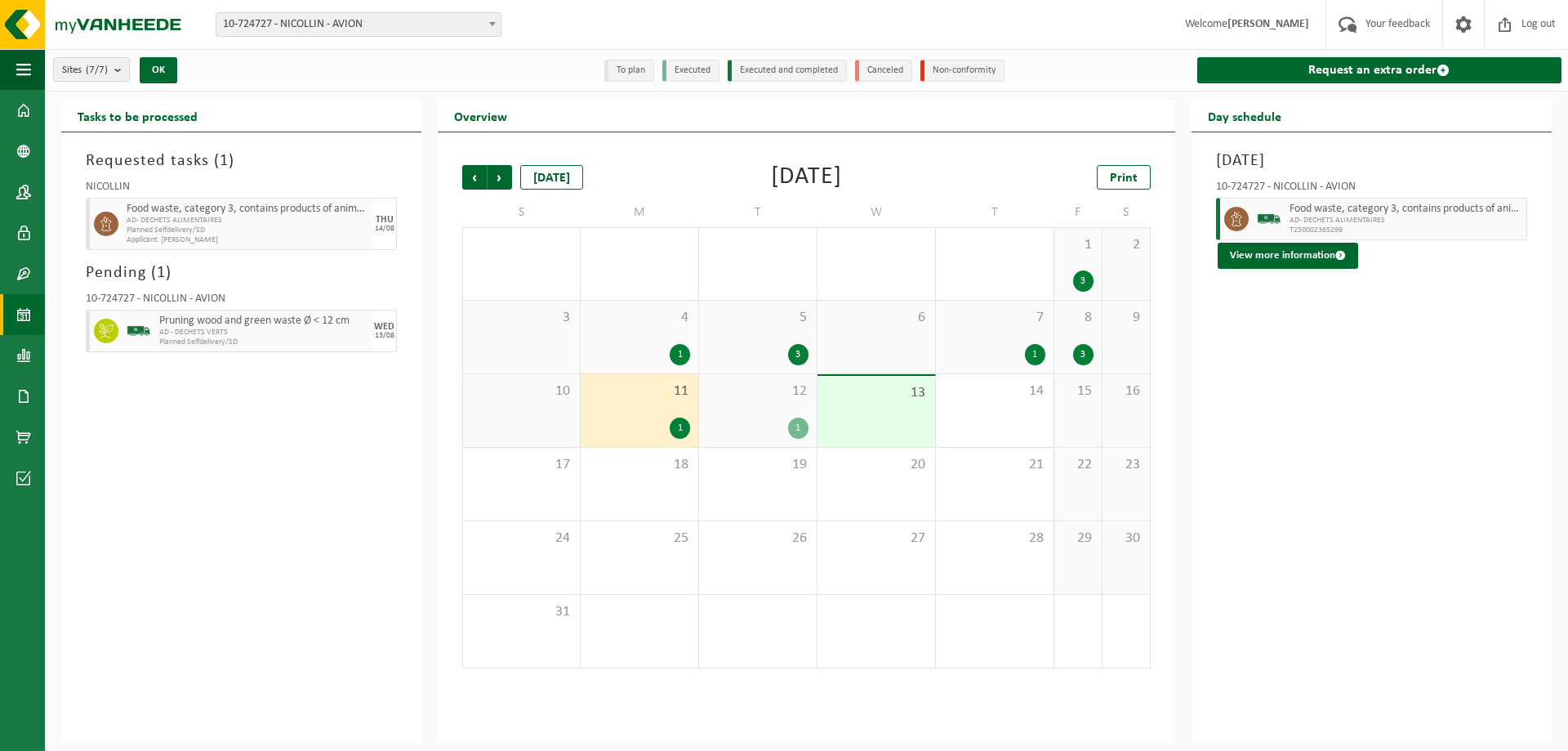
click at [713, 398] on span "12" at bounding box center [759, 391] width 102 height 18
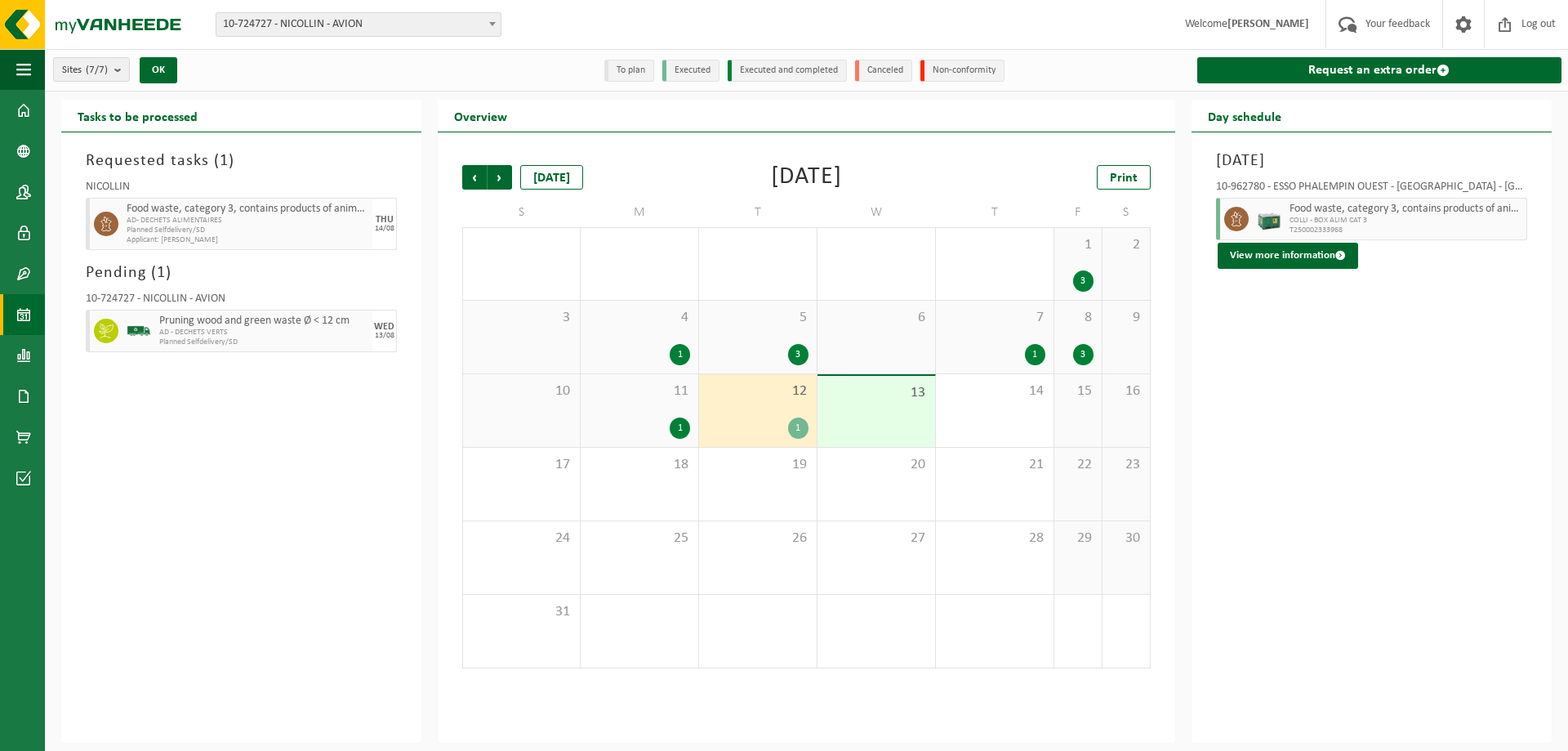
click at [1370, 216] on span "COLLI - BOX ALIM CAT 3" at bounding box center [1407, 221] width 233 height 10
click at [636, 349] on div "1" at bounding box center [640, 354] width 102 height 21
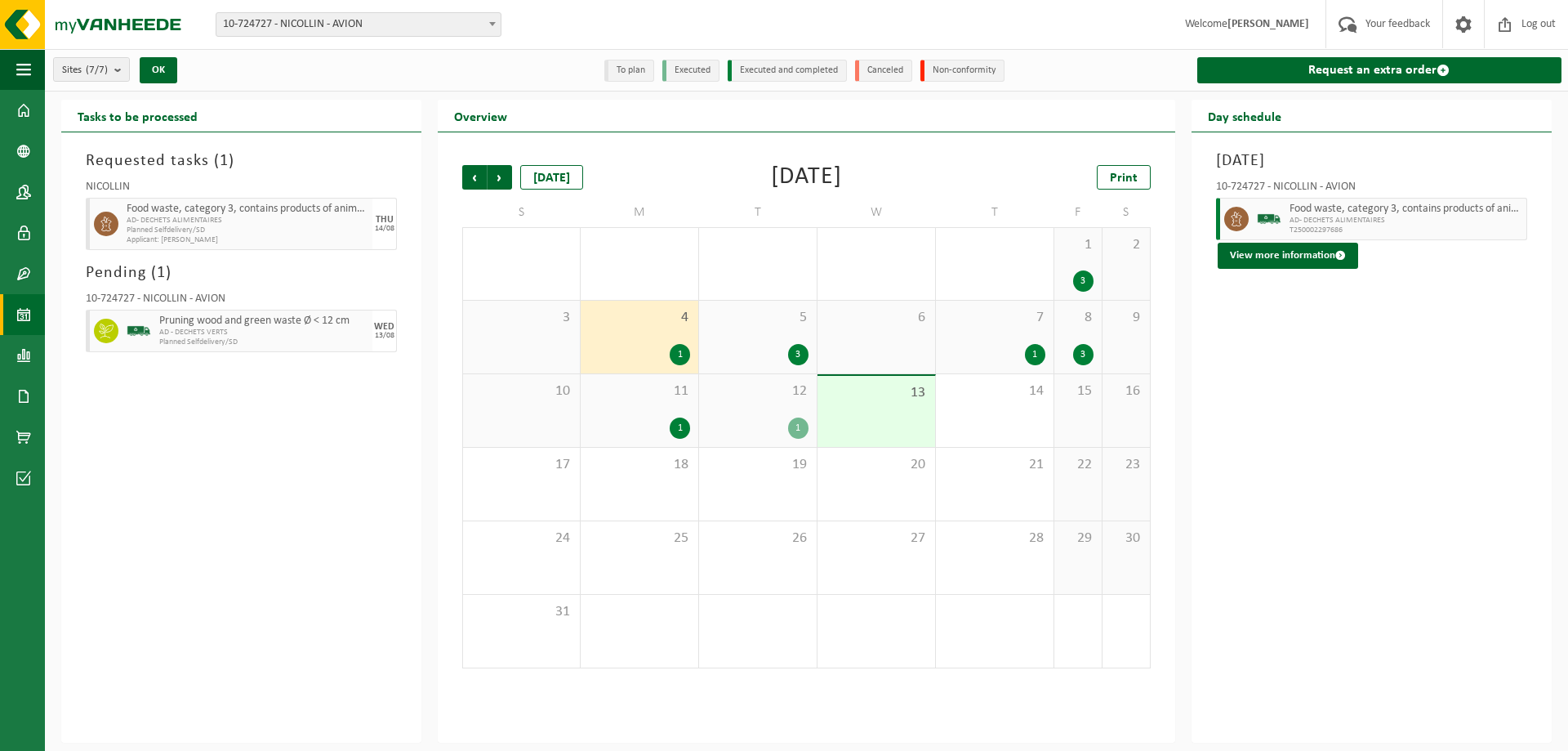
click at [660, 408] on div "11 1" at bounding box center [639, 410] width 117 height 73
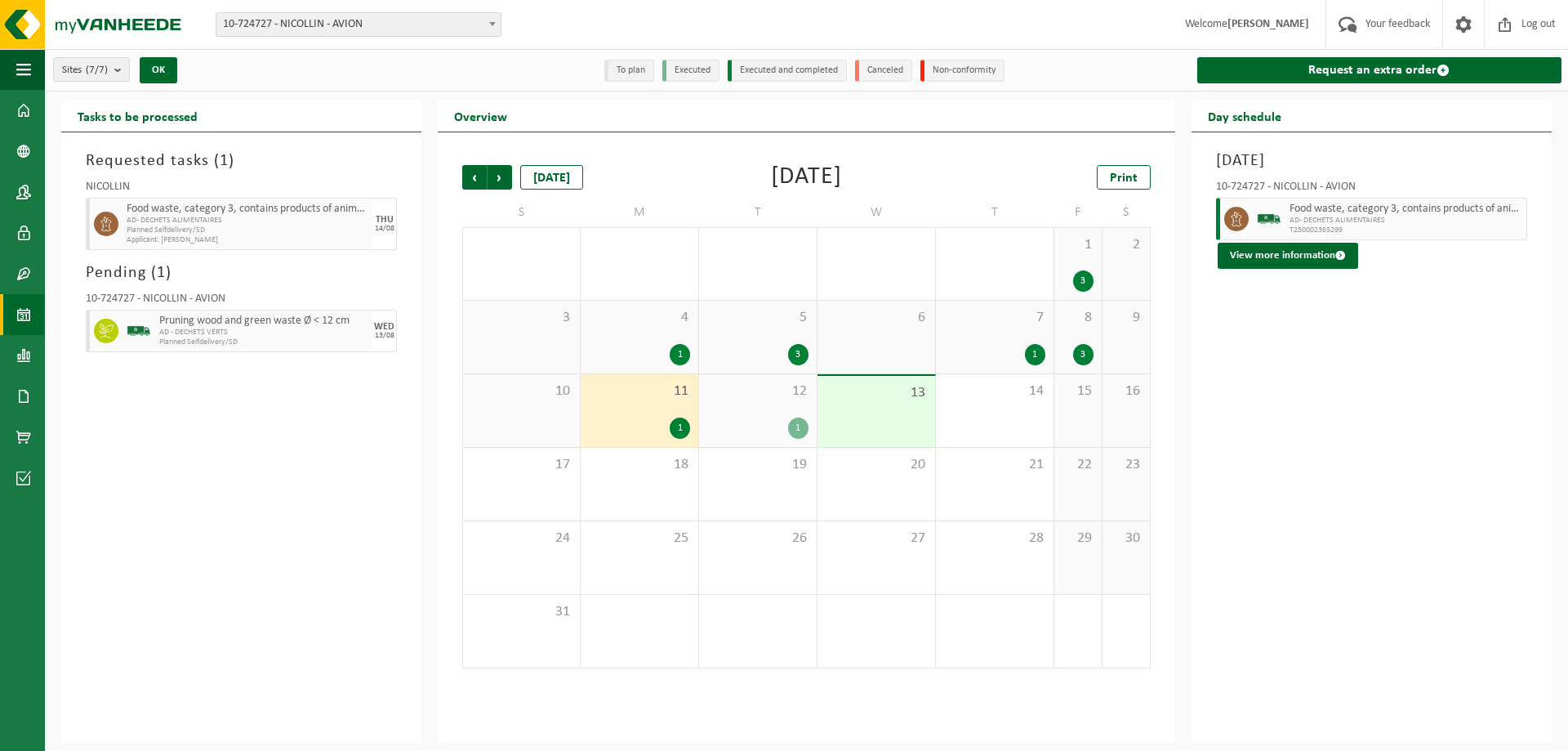
click at [744, 382] on span "12" at bounding box center [759, 391] width 102 height 18
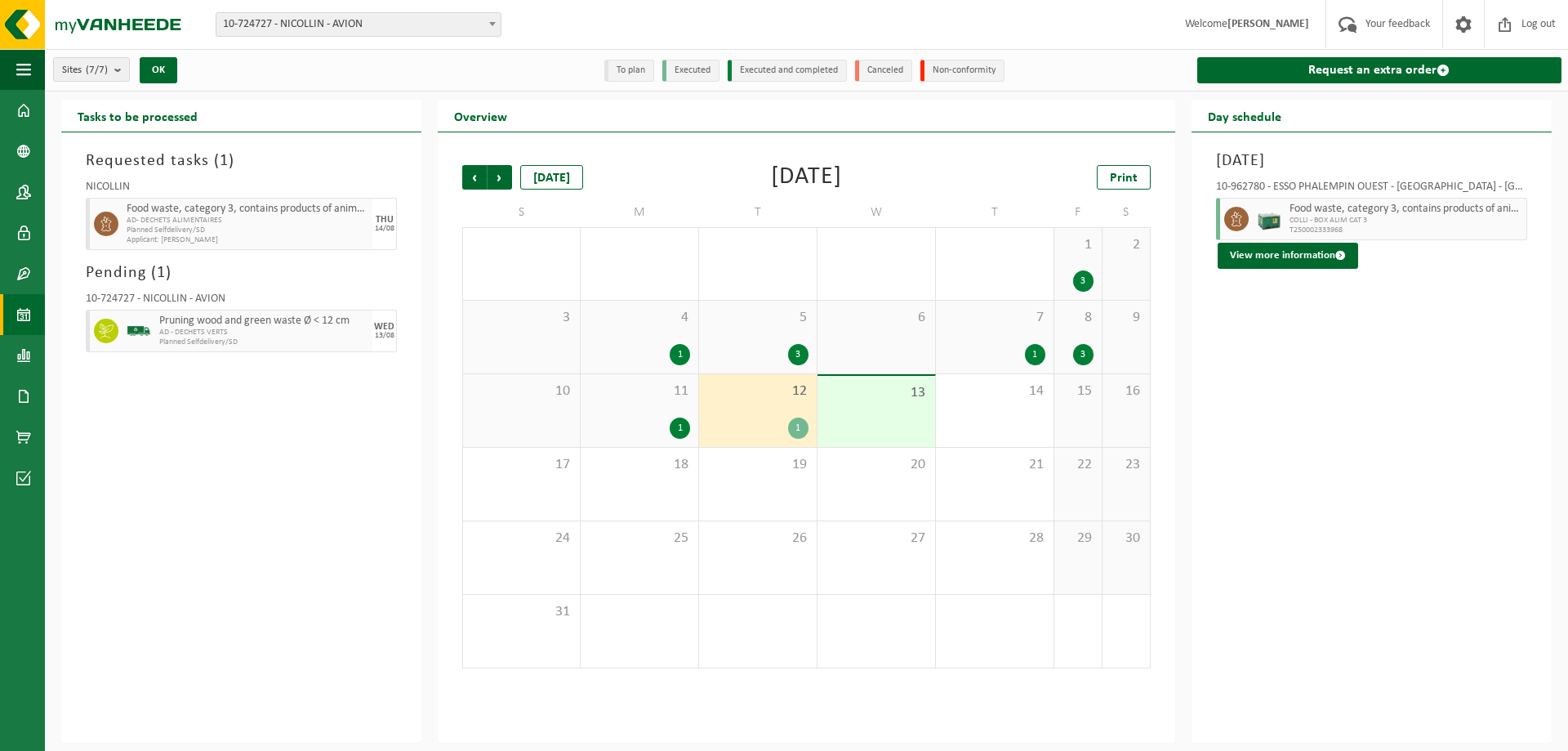
click at [1060, 340] on div "8 3" at bounding box center [1078, 337] width 48 height 73
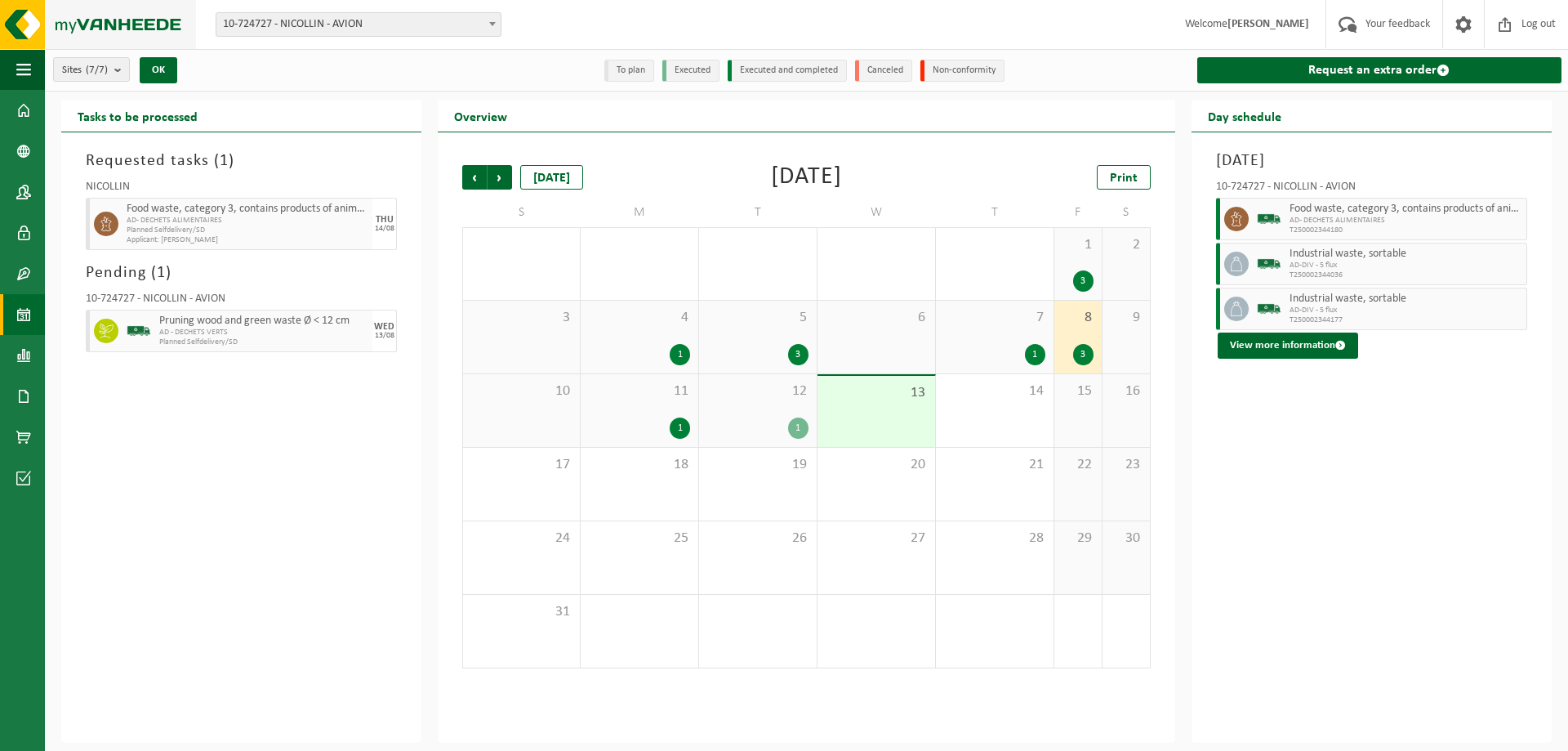
click at [162, 7] on img at bounding box center [98, 24] width 196 height 49
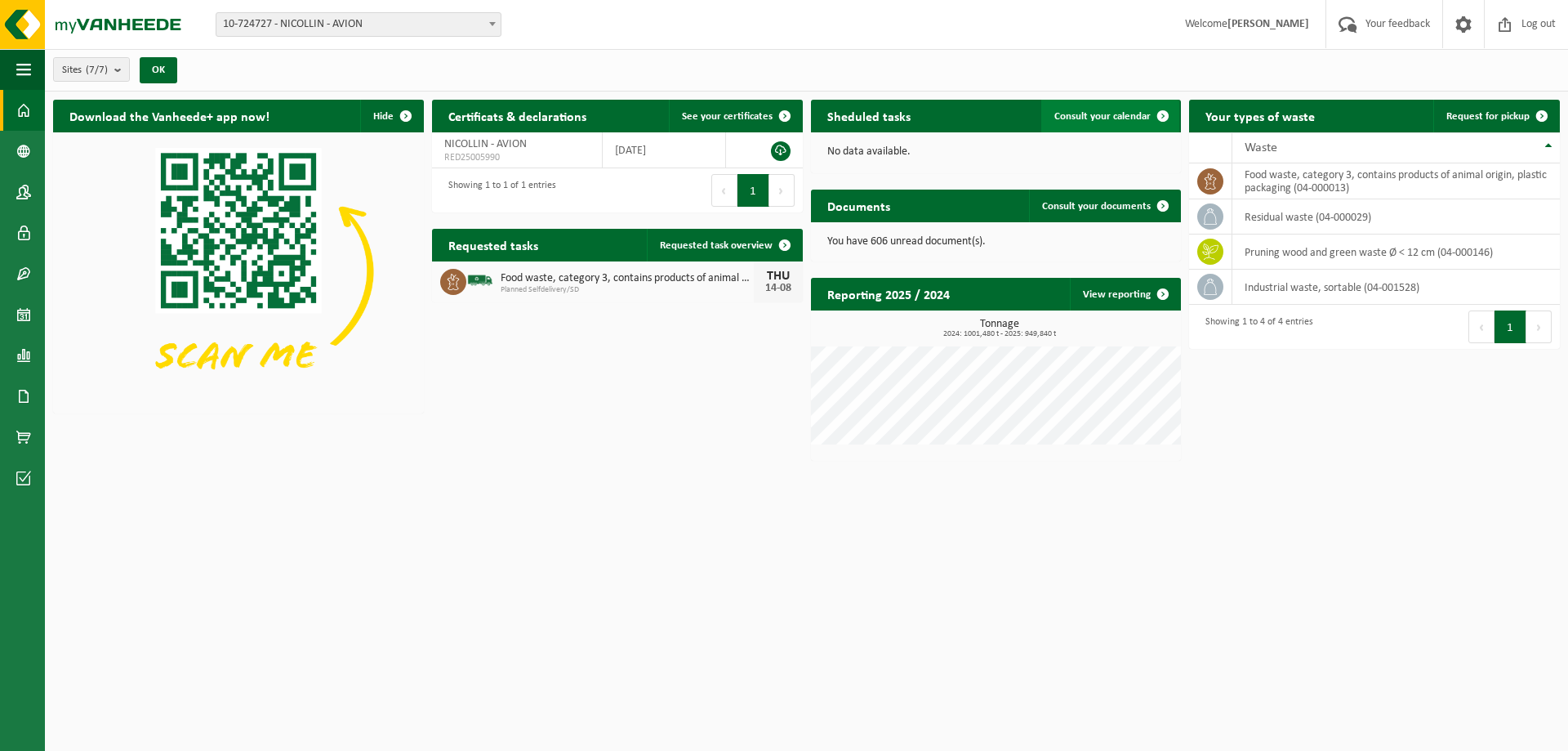
click at [1128, 104] on link "Consult your calendar" at bounding box center [1110, 116] width 138 height 33
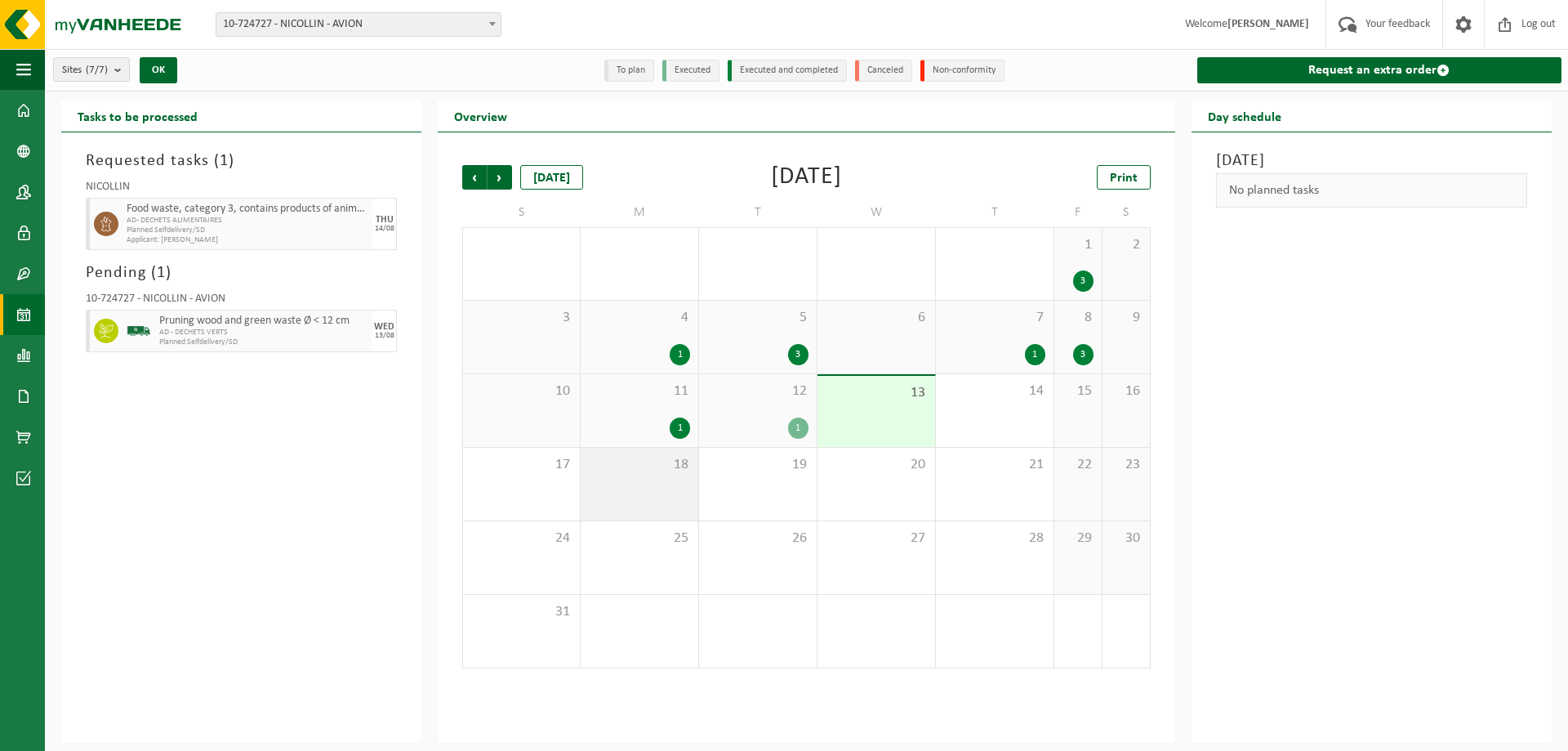
click at [655, 468] on span "18" at bounding box center [640, 465] width 102 height 18
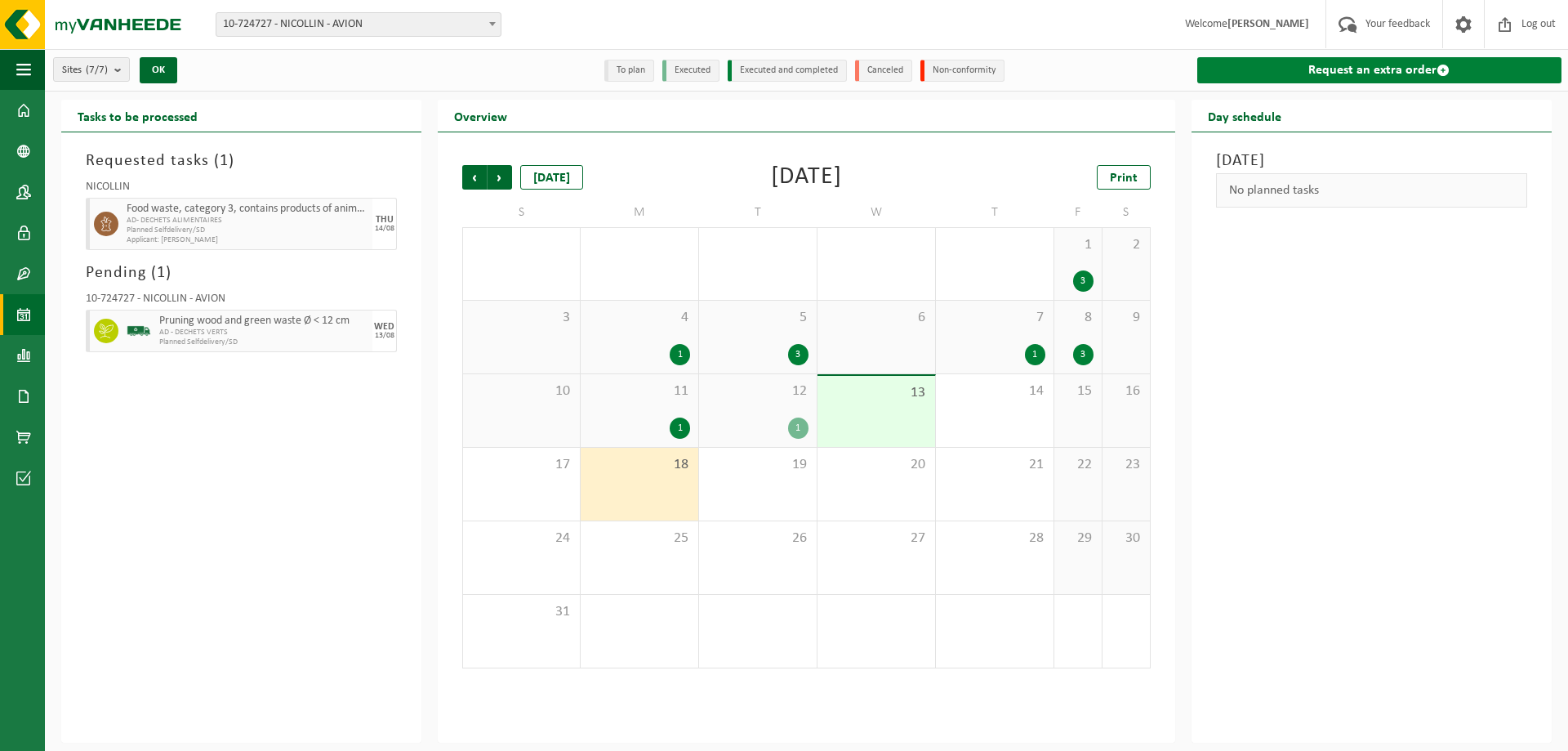
click at [1298, 67] on link "Request an extra order" at bounding box center [1380, 70] width 364 height 26
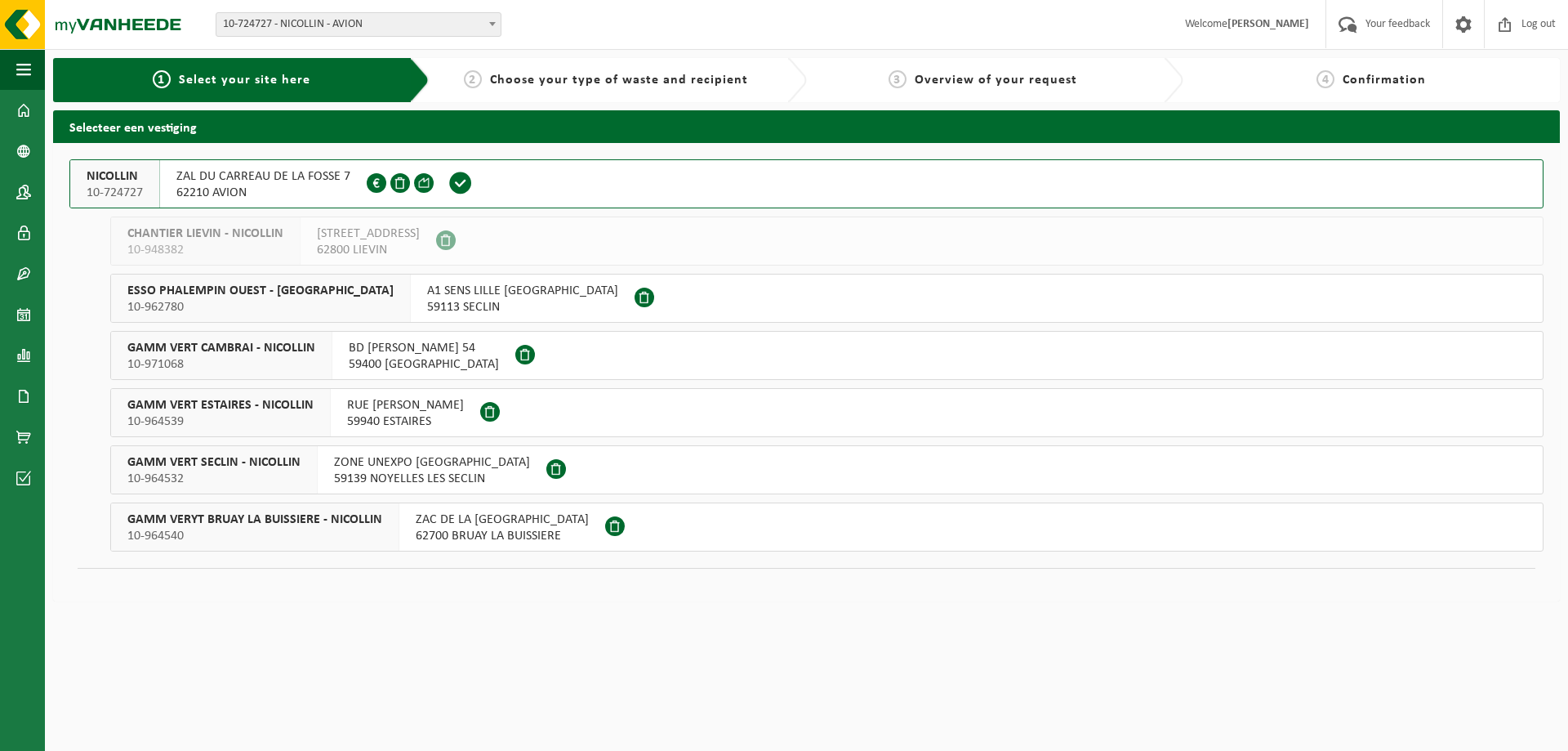
click at [308, 186] on span "62210 AVION" at bounding box center [263, 192] width 174 height 16
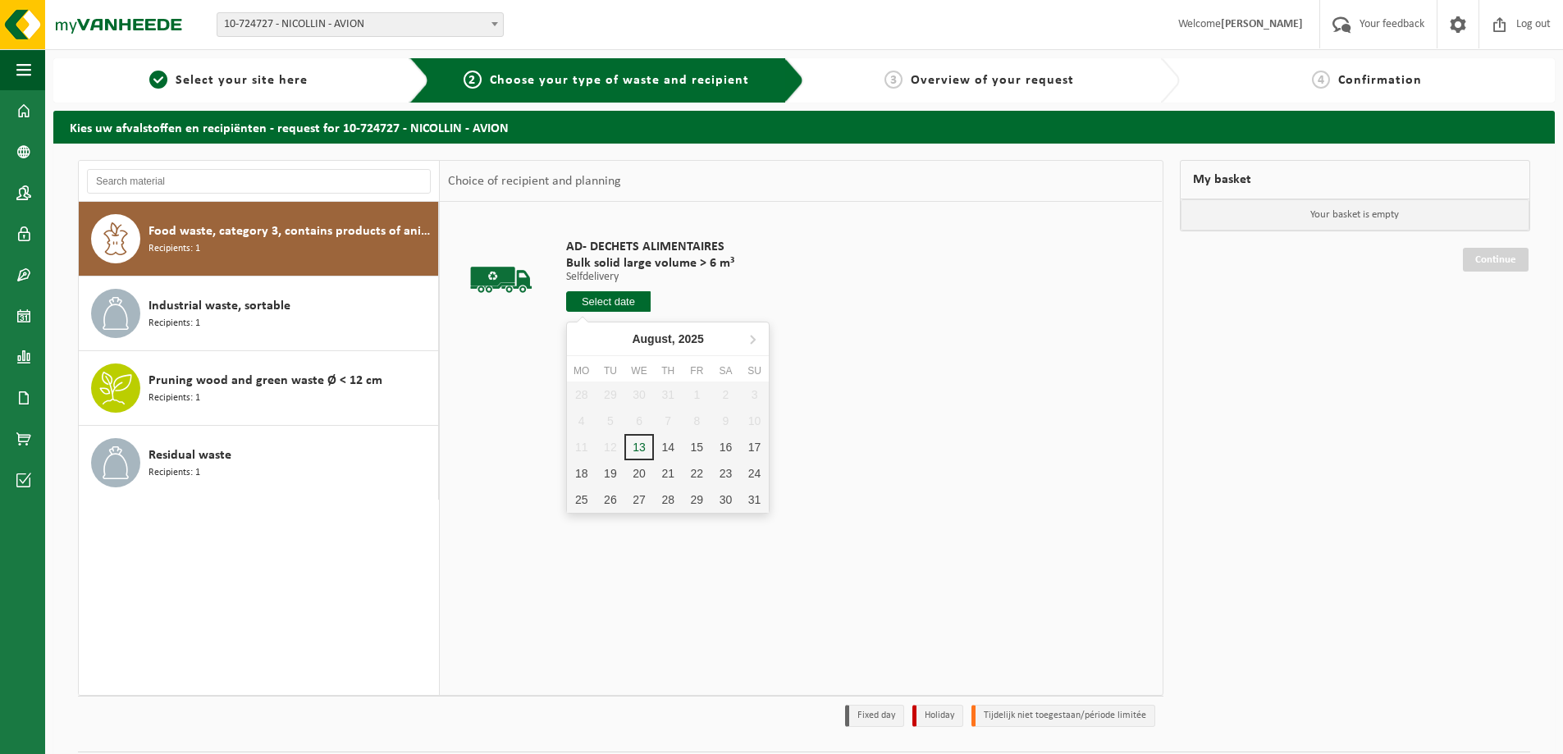
click at [603, 298] on input "text" at bounding box center [608, 301] width 85 height 21
click at [583, 475] on div "18" at bounding box center [581, 473] width 29 height 26
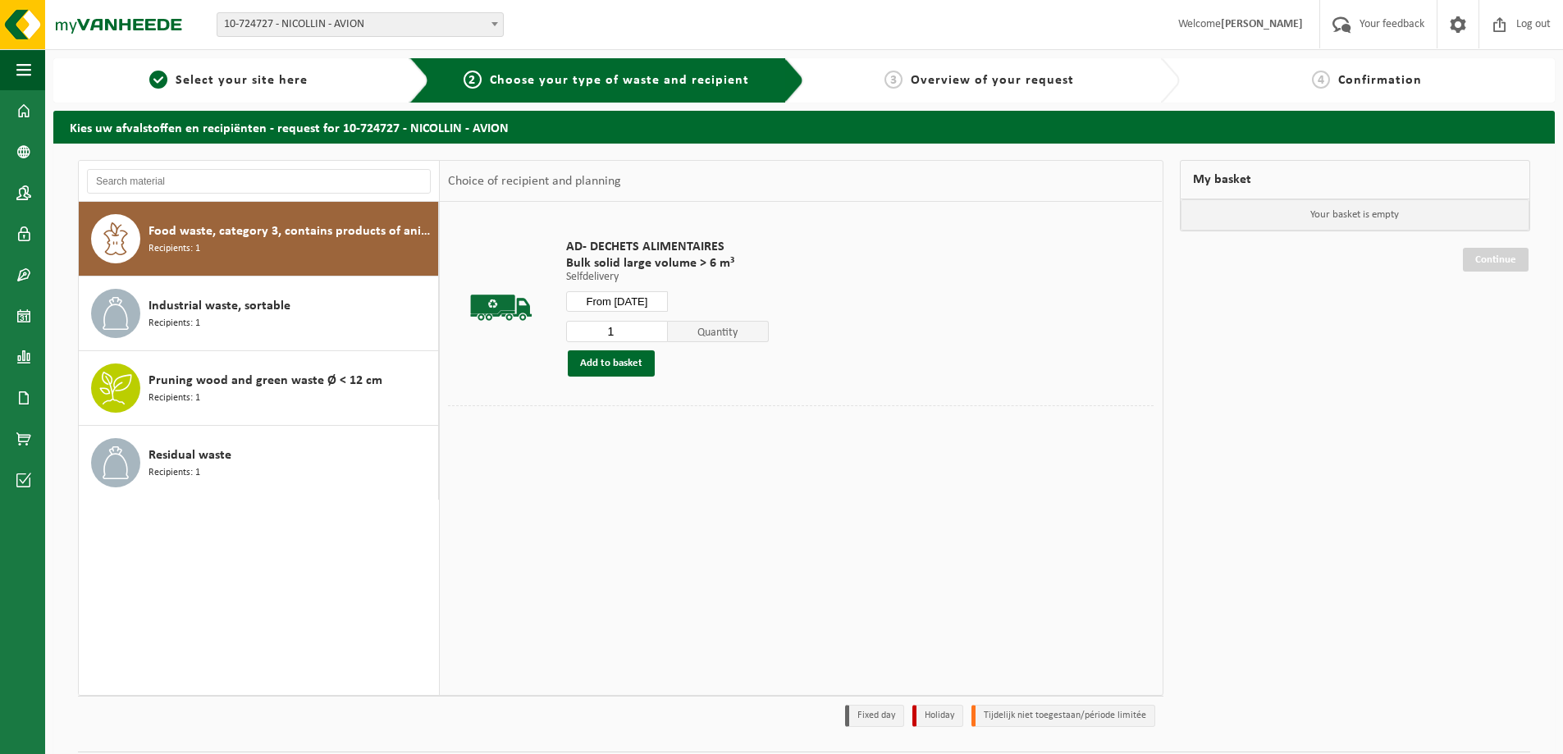
click at [646, 301] on input "From 2025-08-18" at bounding box center [617, 301] width 102 height 21
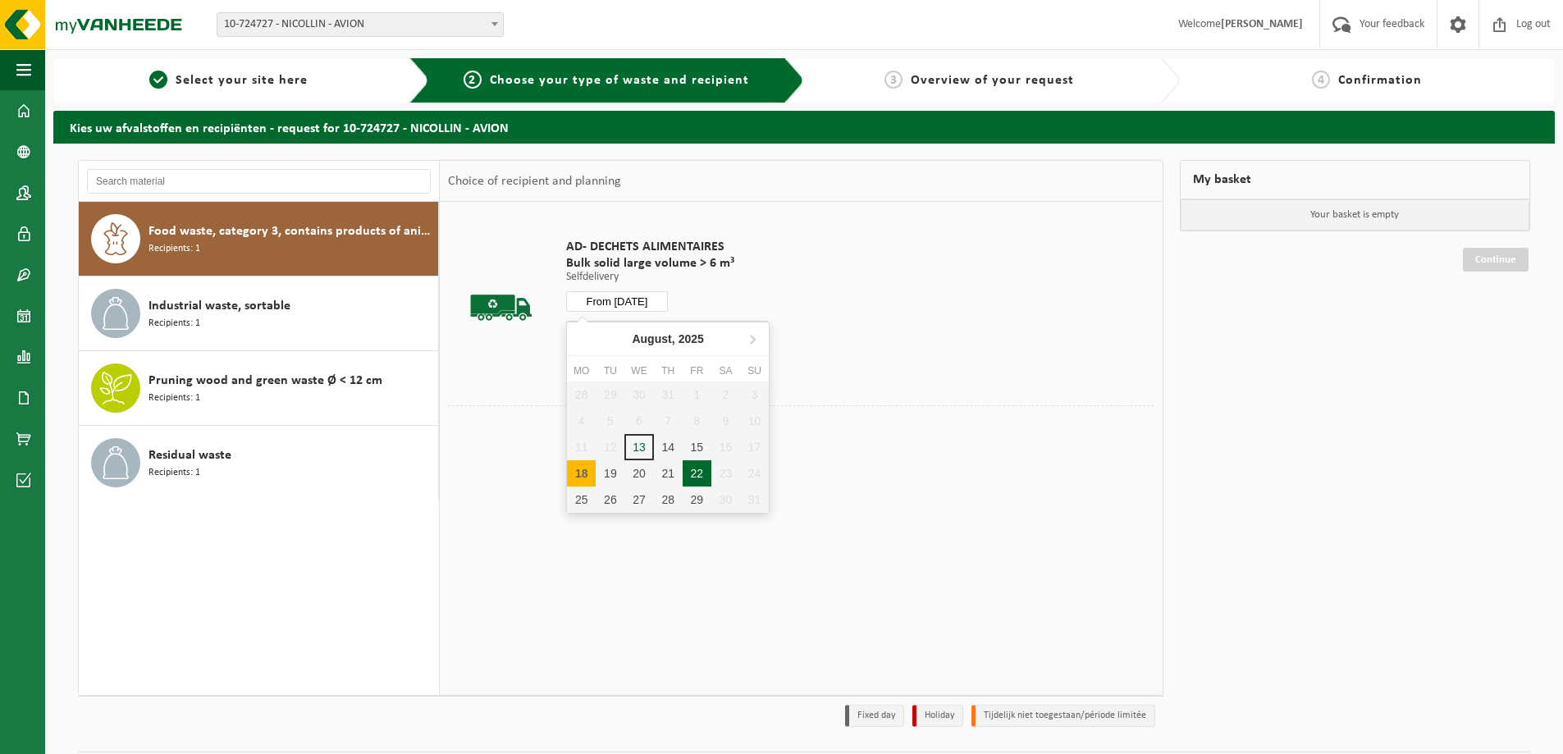
click at [688, 473] on div "22" at bounding box center [697, 473] width 29 height 26
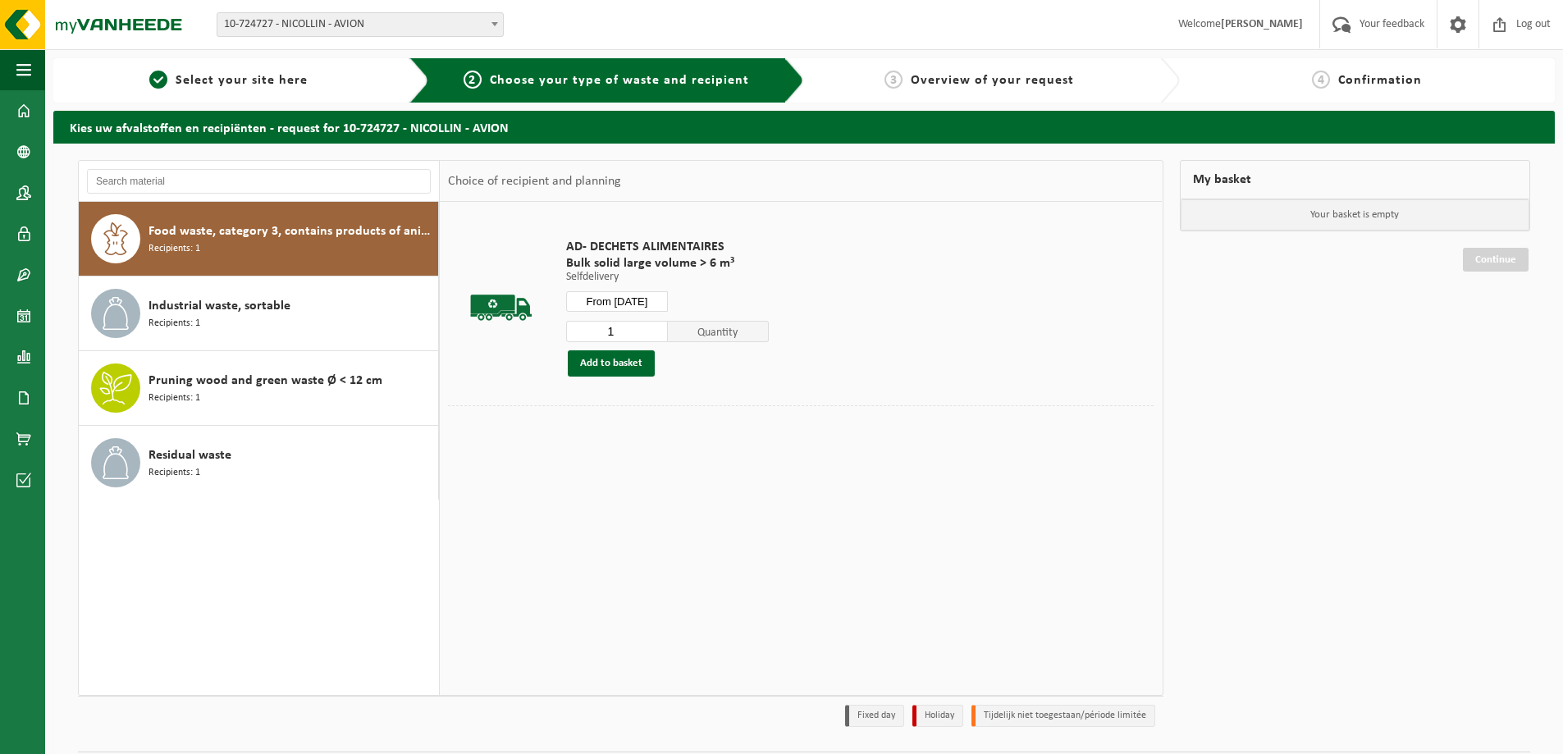
click at [601, 305] on input "From 2025-08-22" at bounding box center [617, 301] width 102 height 21
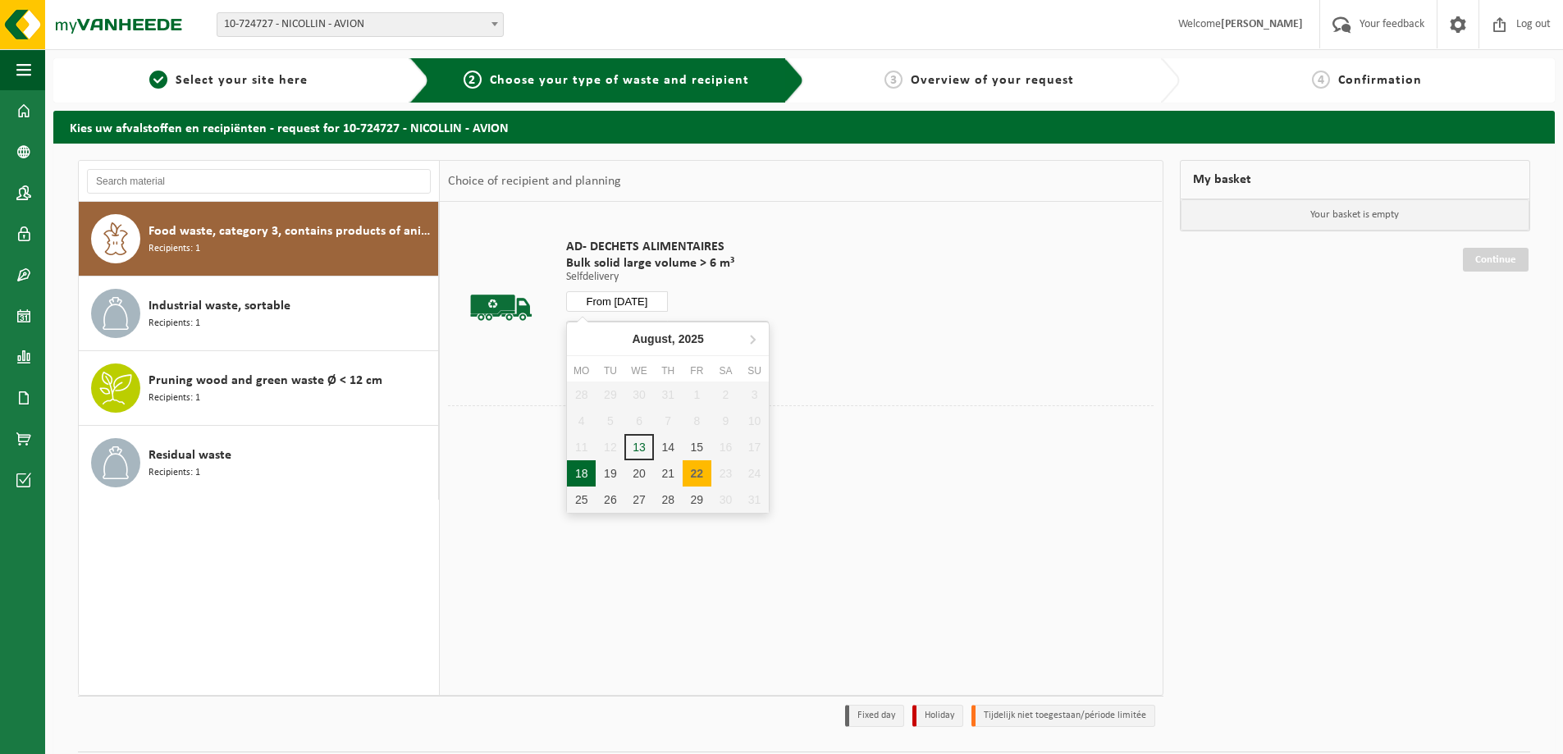
click at [574, 473] on div "18" at bounding box center [581, 473] width 29 height 26
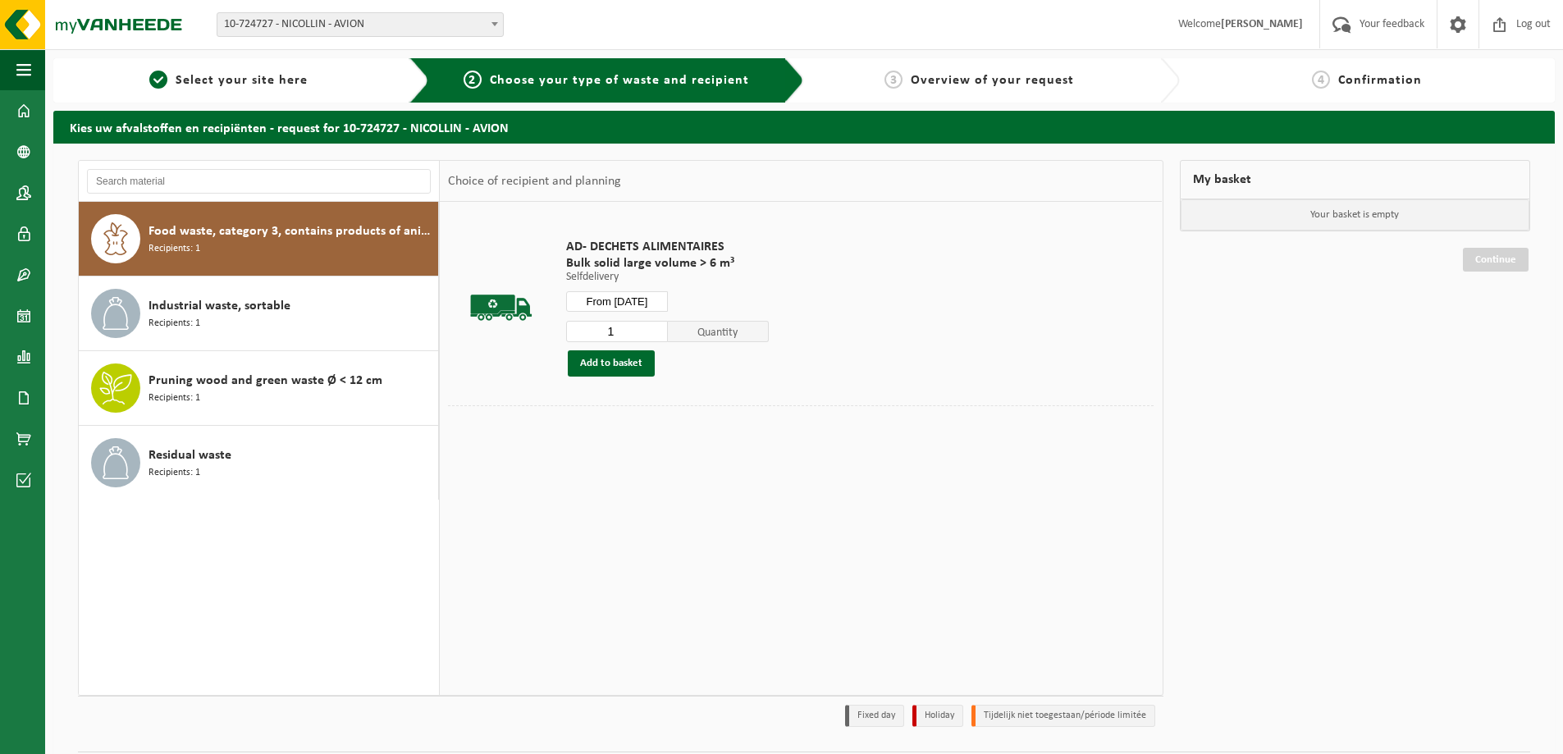
click at [574, 301] on input "From 2025-08-18" at bounding box center [617, 301] width 102 height 21
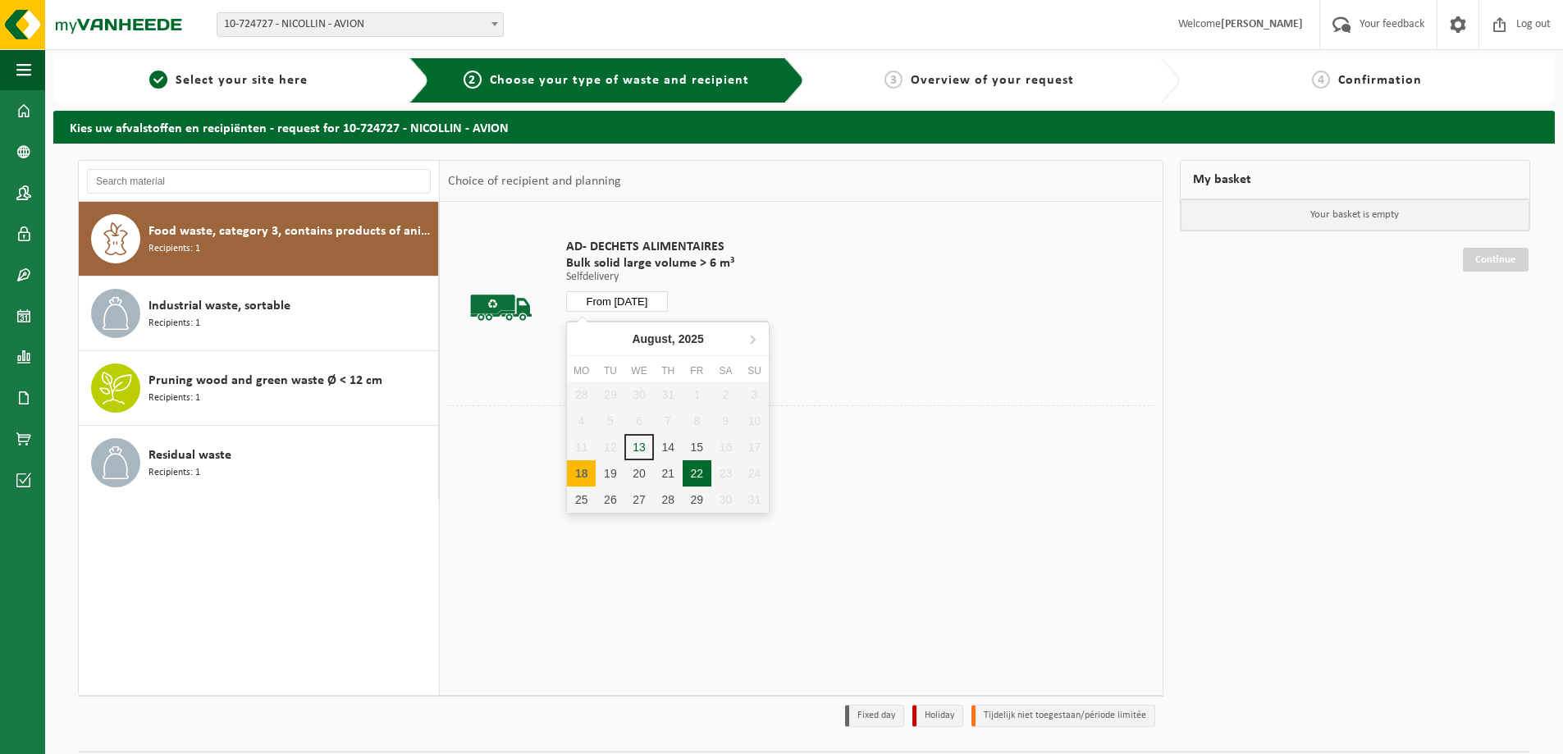
click at [707, 477] on div "22" at bounding box center [697, 473] width 29 height 26
type input "From 2025-08-22"
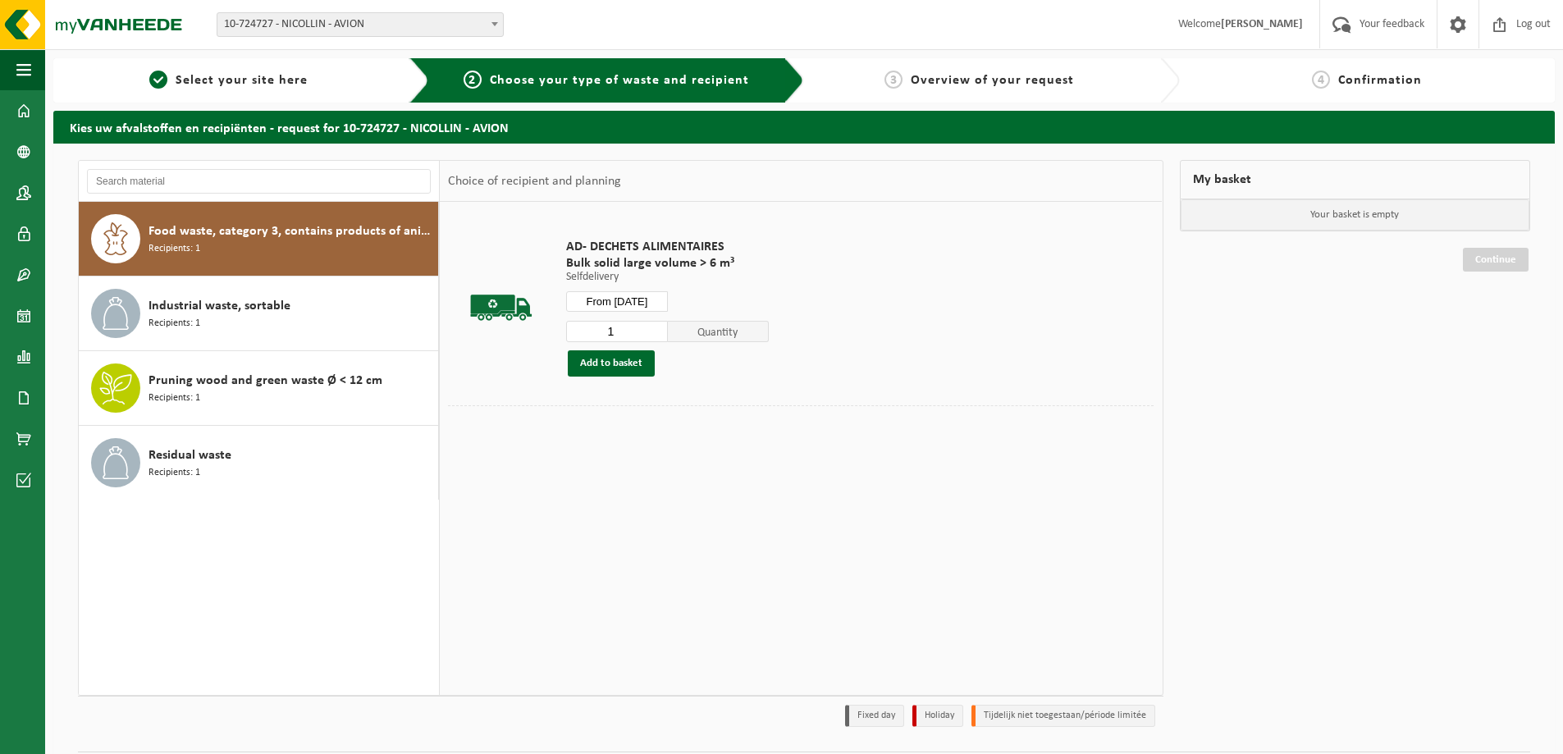
click at [683, 322] on span "Quantity" at bounding box center [719, 331] width 102 height 21
click at [683, 332] on span "Quantity" at bounding box center [719, 331] width 102 height 21
click at [185, 181] on input "text" at bounding box center [259, 181] width 344 height 25
click at [106, 30] on img at bounding box center [98, 24] width 197 height 49
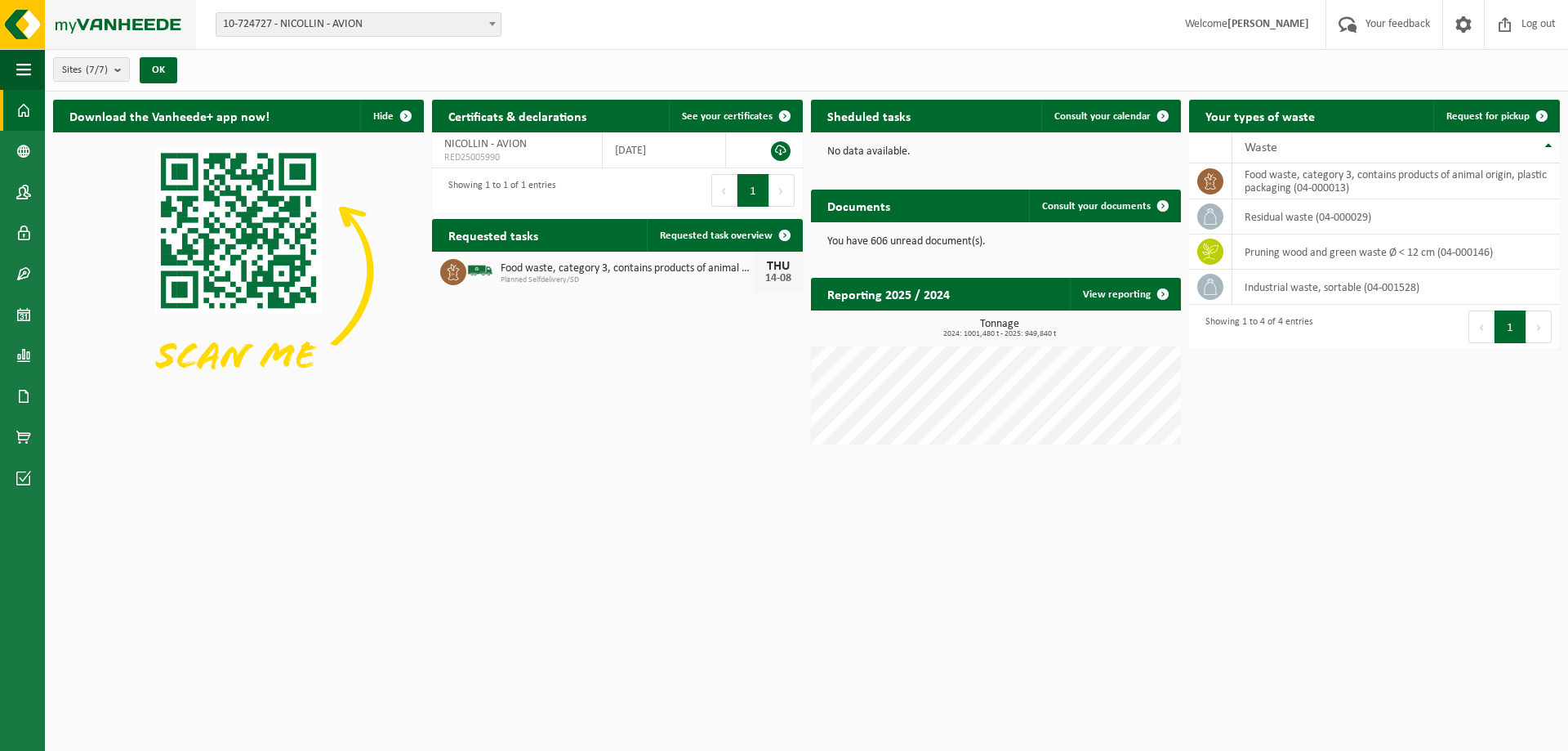
click at [101, 26] on img at bounding box center [98, 24] width 196 height 49
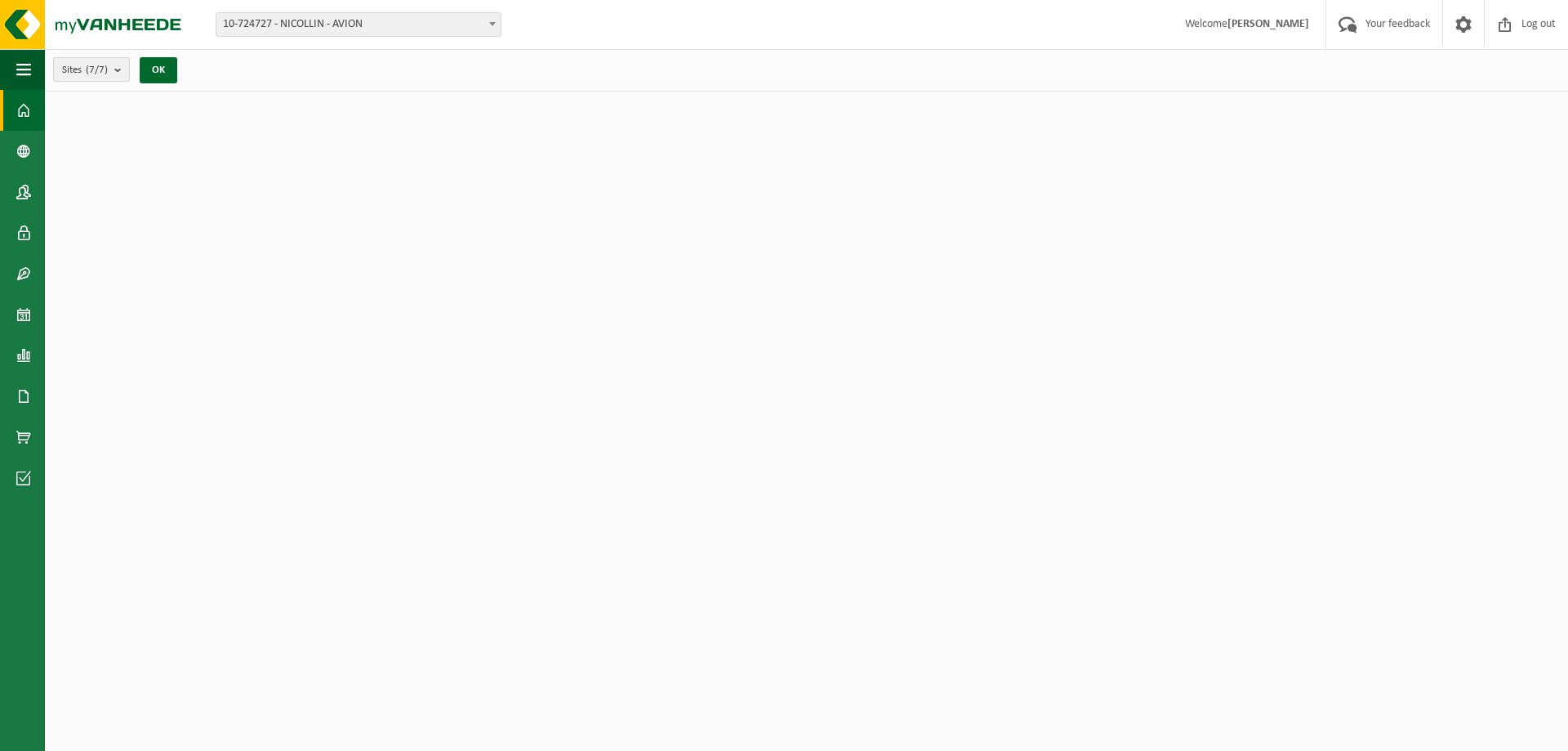
click at [107, 66] on count "(7/7)" at bounding box center [97, 70] width 22 height 11
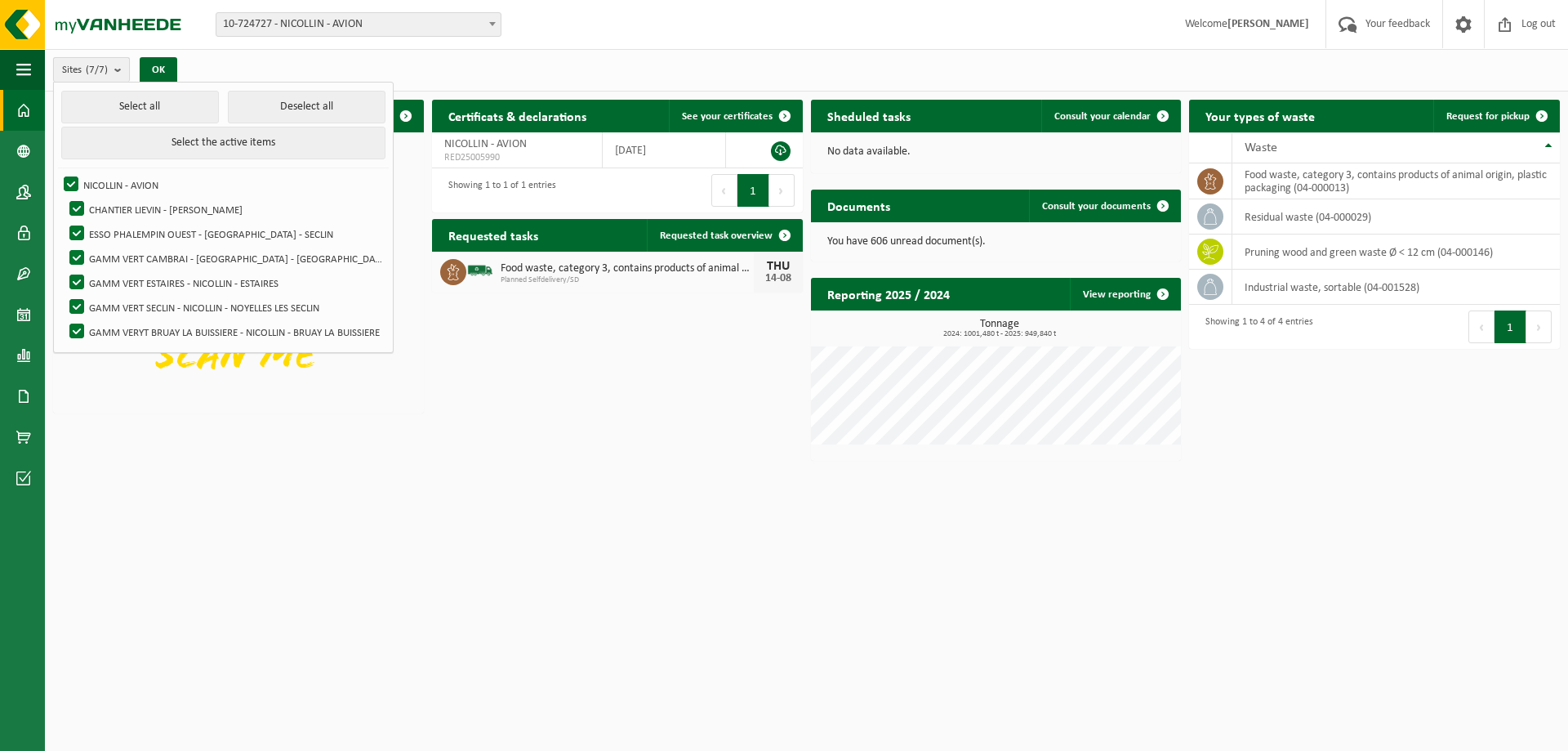
click at [107, 66] on count "(7/7)" at bounding box center [97, 70] width 22 height 11
